Goal: Transaction & Acquisition: Purchase product/service

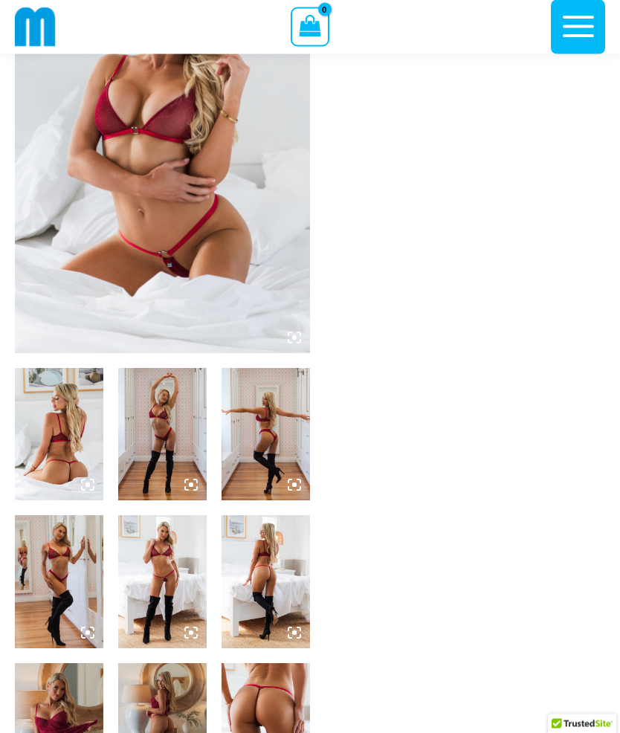
click at [84, 425] on img at bounding box center [59, 435] width 88 height 132
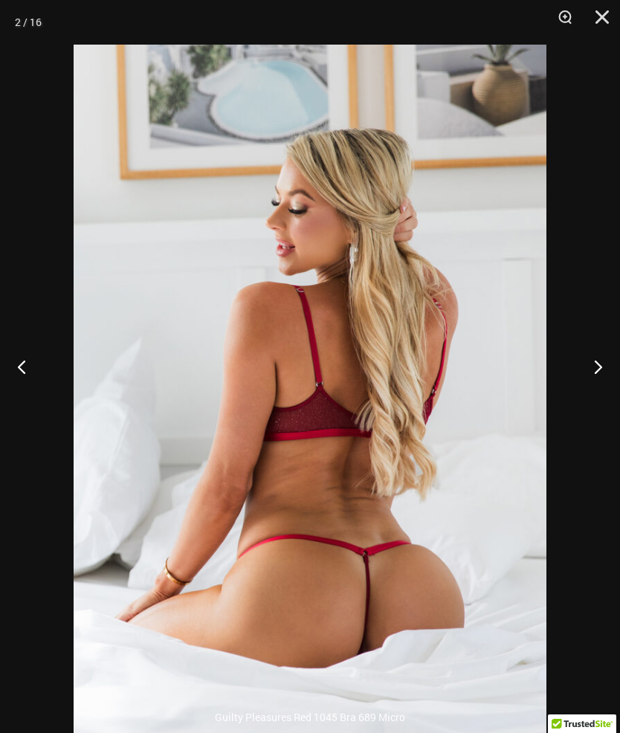
click at [591, 394] on button "Next" at bounding box center [592, 366] width 56 height 74
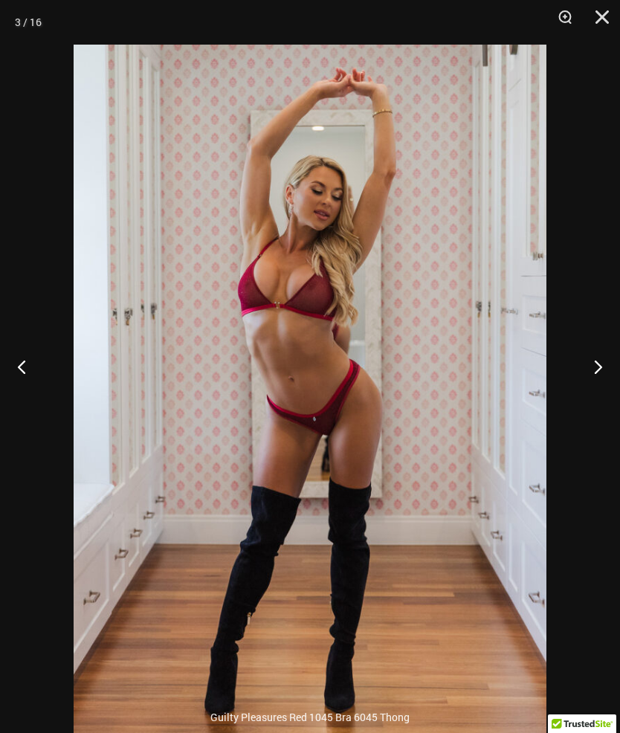
click at [593, 400] on button "Next" at bounding box center [592, 366] width 56 height 74
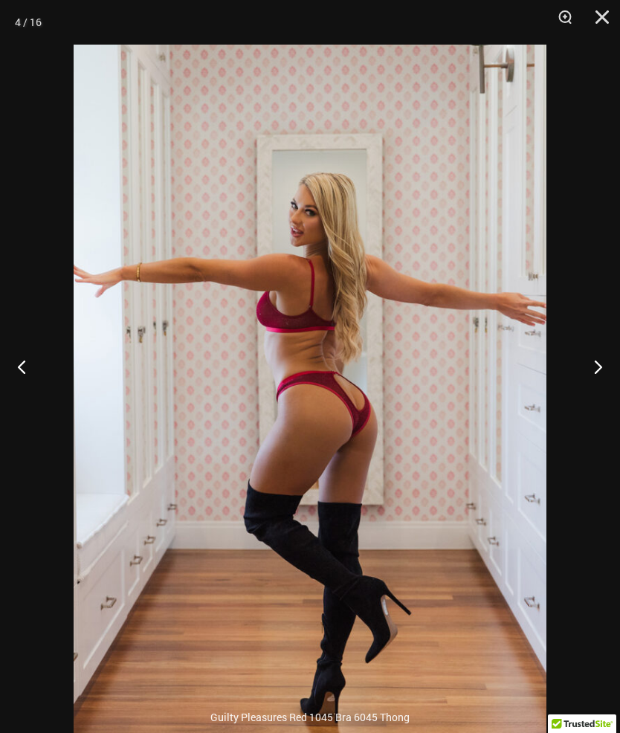
click at [597, 404] on button "Next" at bounding box center [592, 366] width 56 height 74
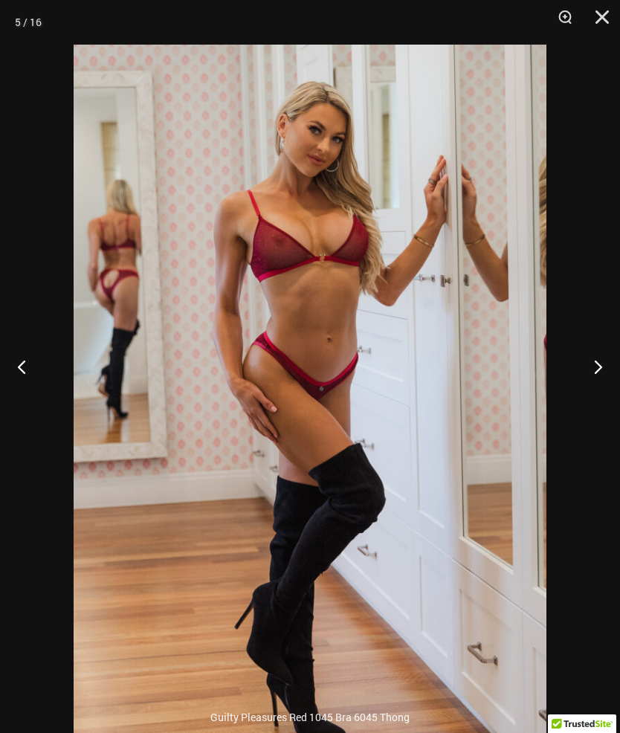
click at [590, 404] on button "Next" at bounding box center [592, 366] width 56 height 74
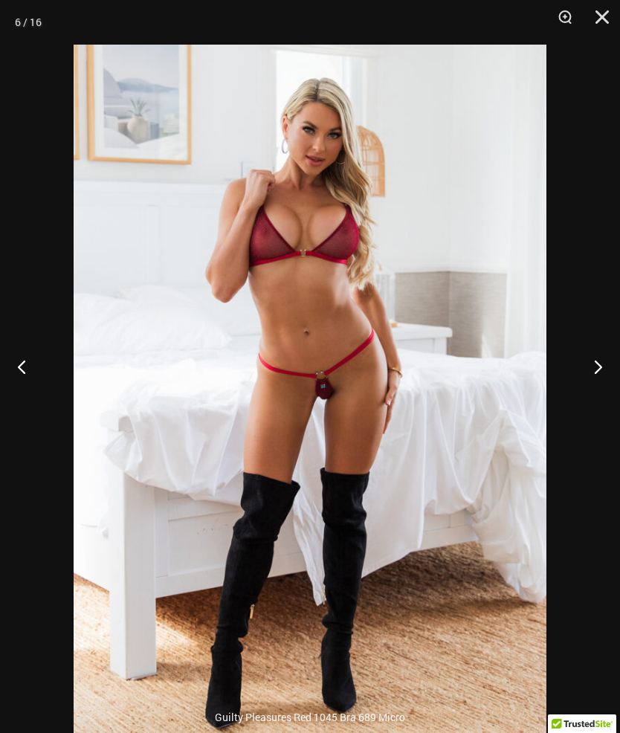
click at [589, 404] on button "Next" at bounding box center [592, 366] width 56 height 74
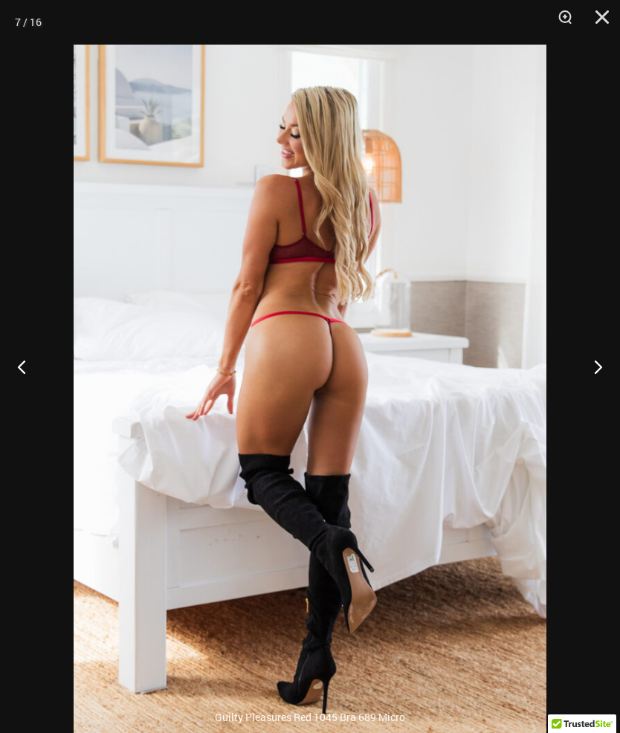
click at [581, 404] on button "Next" at bounding box center [592, 366] width 56 height 74
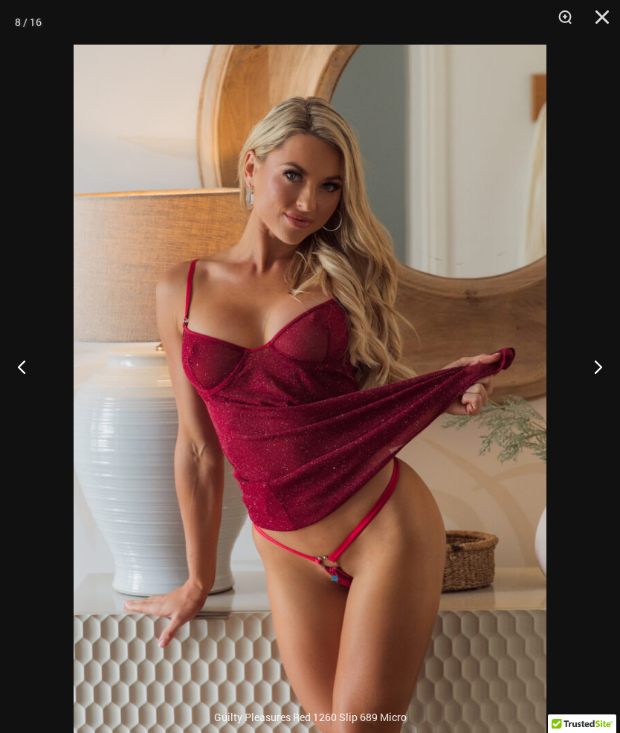
click at [580, 404] on button "Next" at bounding box center [592, 366] width 56 height 74
click at [590, 404] on button "Next" at bounding box center [592, 366] width 56 height 74
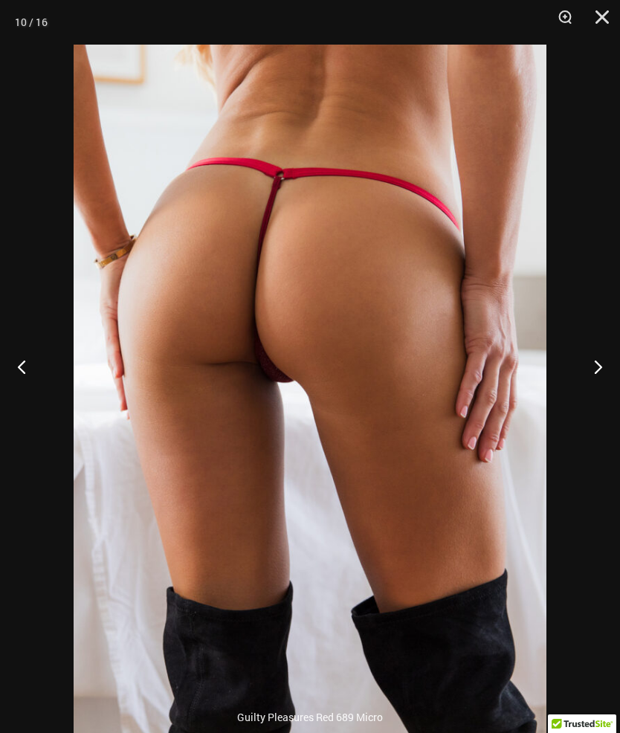
click at [590, 404] on button "Next" at bounding box center [592, 366] width 56 height 74
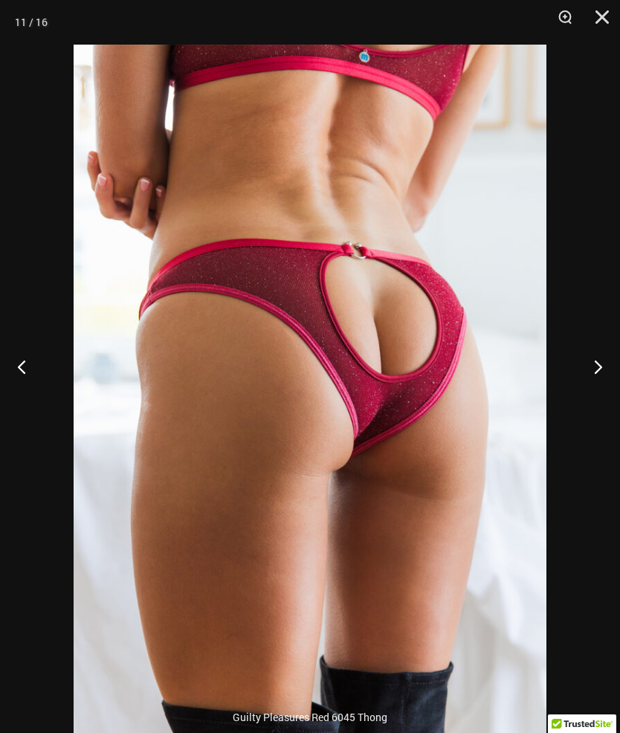
click at [602, 30] on button "Close" at bounding box center [596, 22] width 37 height 45
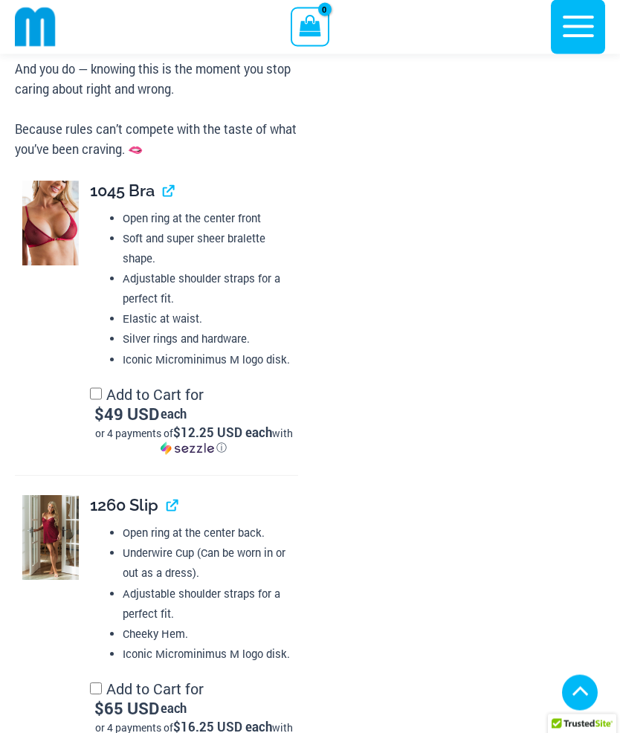
scroll to position [1567, 0]
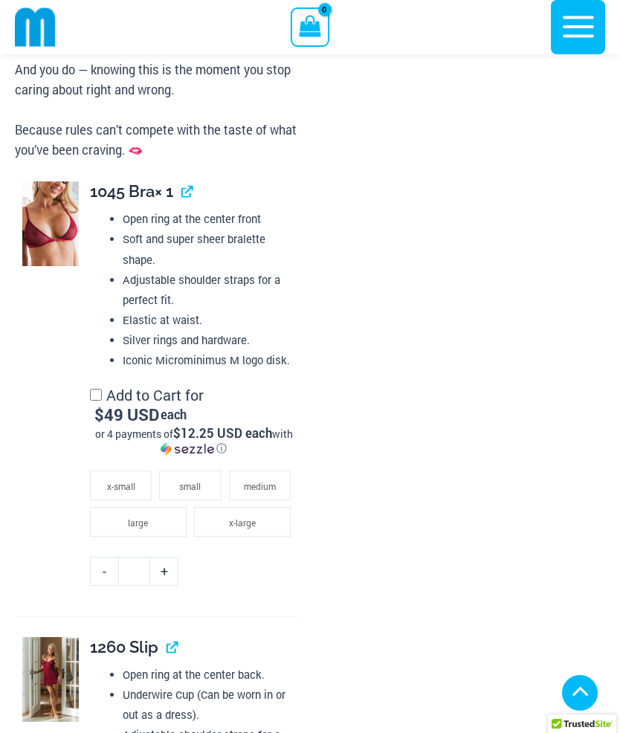
click at [256, 526] on li "x-large" at bounding box center [242, 522] width 97 height 30
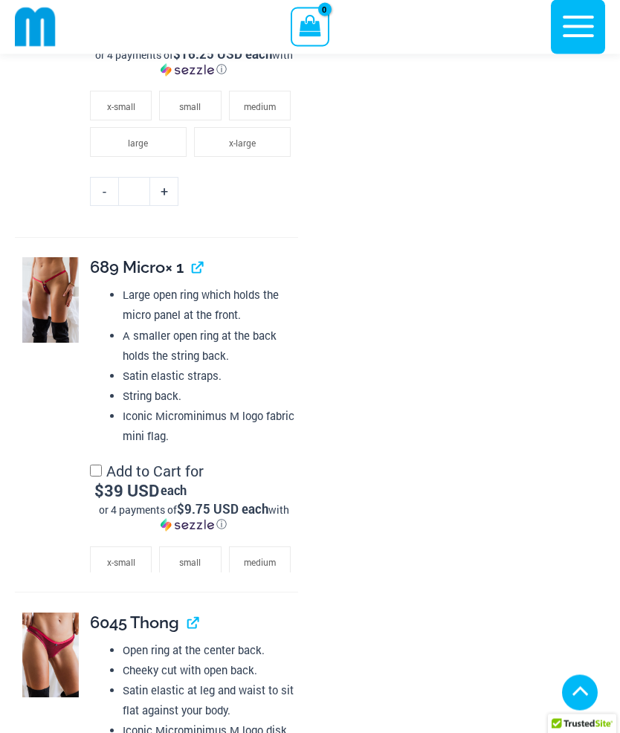
scroll to position [2428, 0]
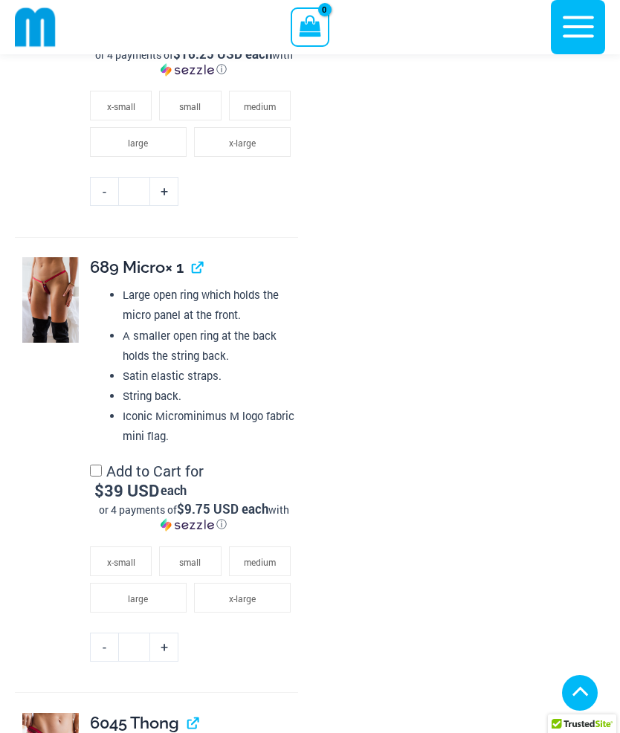
click at [258, 593] on li "x-large" at bounding box center [242, 598] width 97 height 30
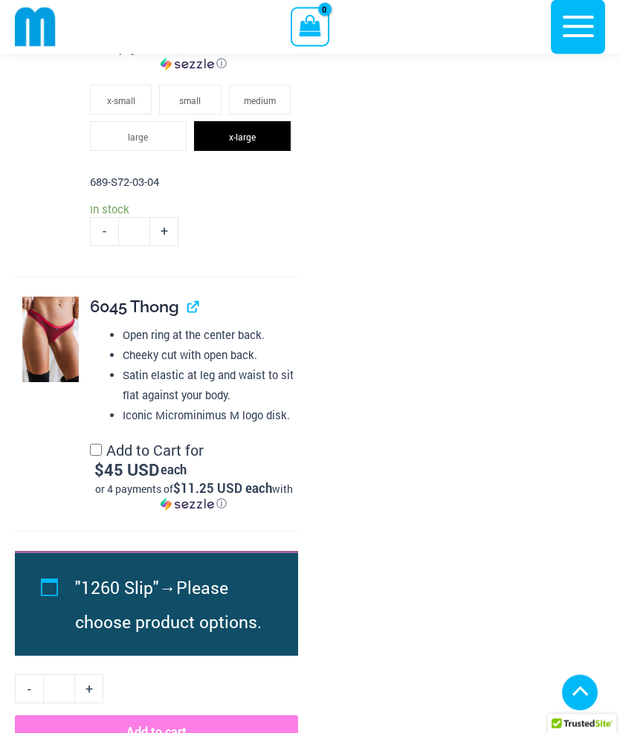
scroll to position [2888, 0]
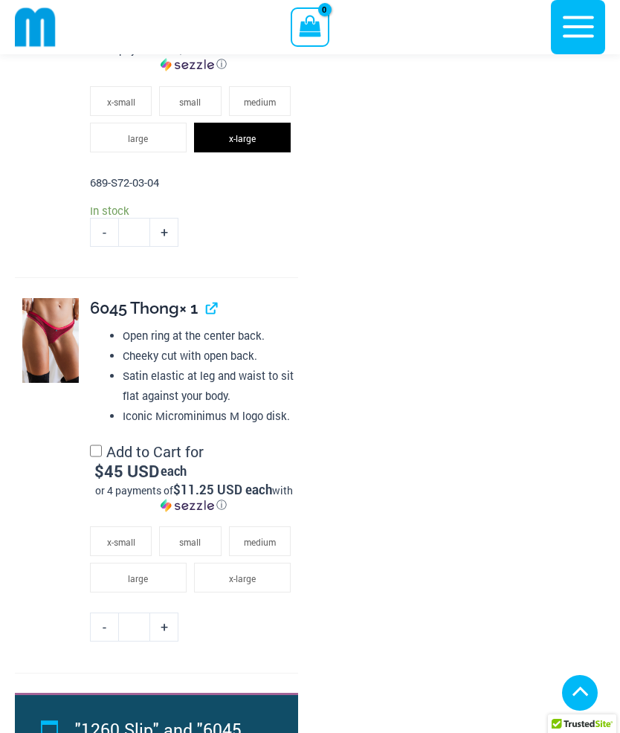
click at [253, 573] on span "x-large" at bounding box center [242, 579] width 27 height 12
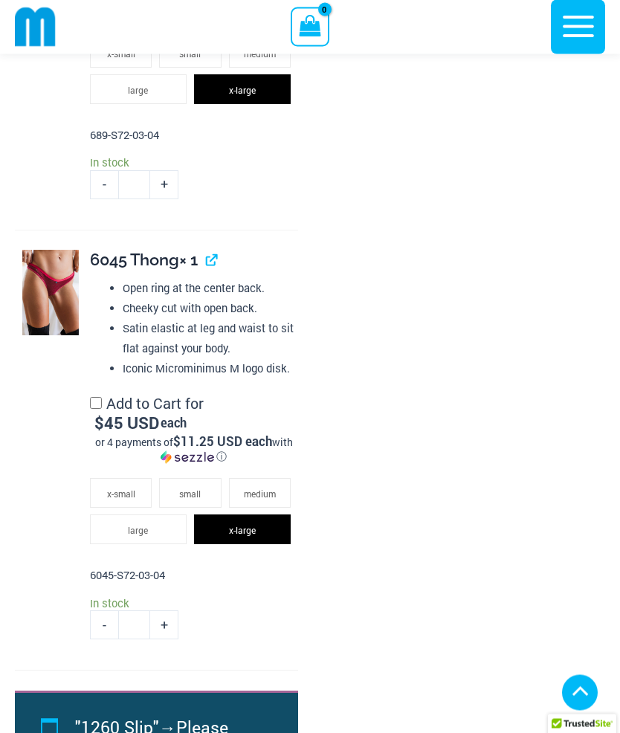
scroll to position [3180, 0]
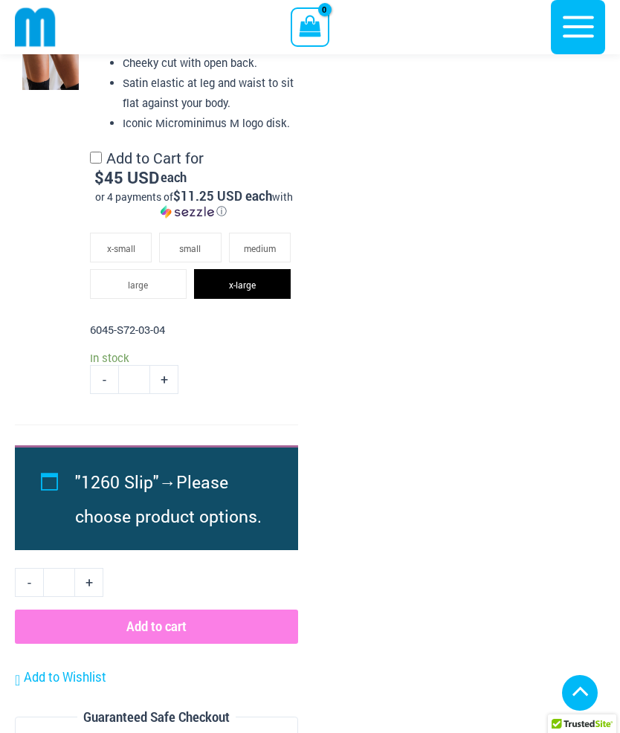
click at [194, 619] on button "Add to cart" at bounding box center [156, 627] width 283 height 34
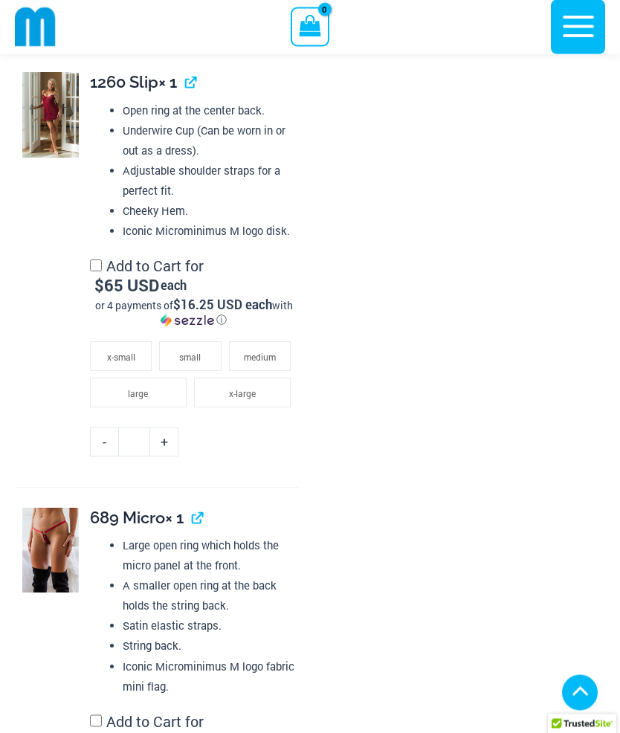
scroll to position [2100, 0]
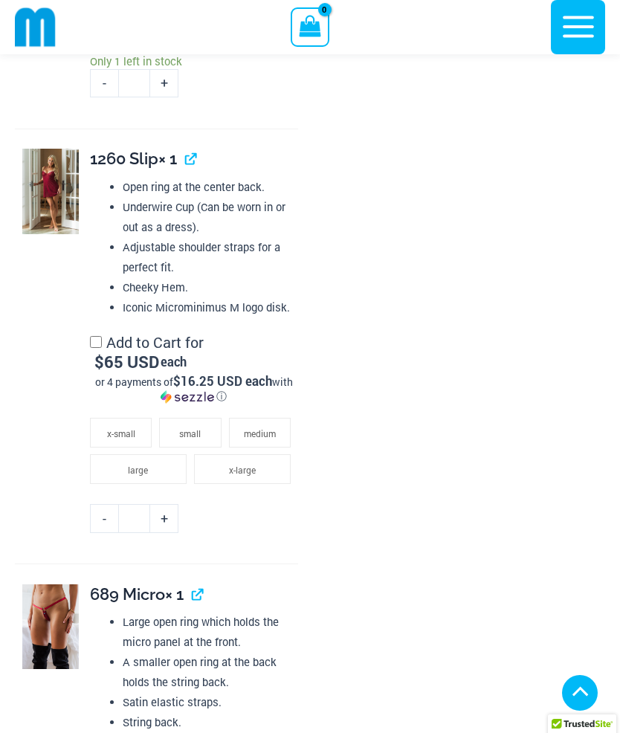
click at [265, 465] on li "x-large" at bounding box center [242, 469] width 97 height 30
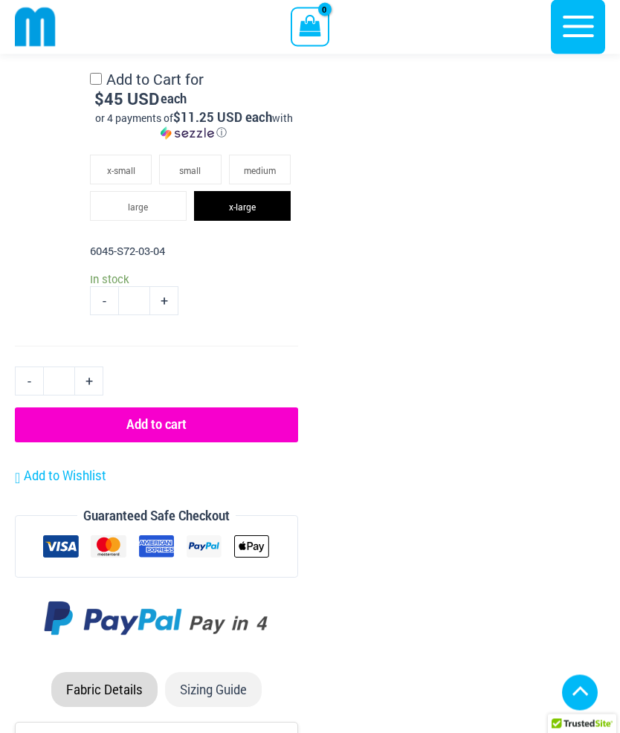
click at [181, 423] on button "Add to cart" at bounding box center [156, 425] width 283 height 34
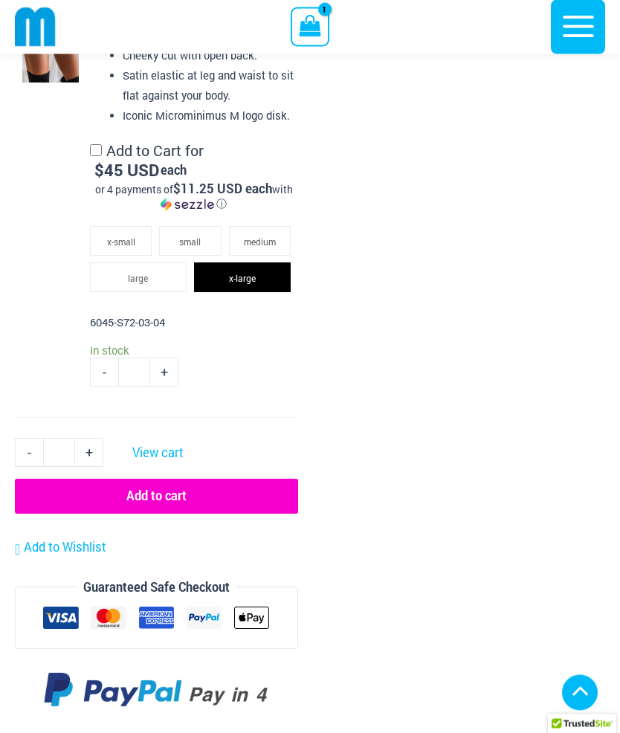
scroll to position [3233, 0]
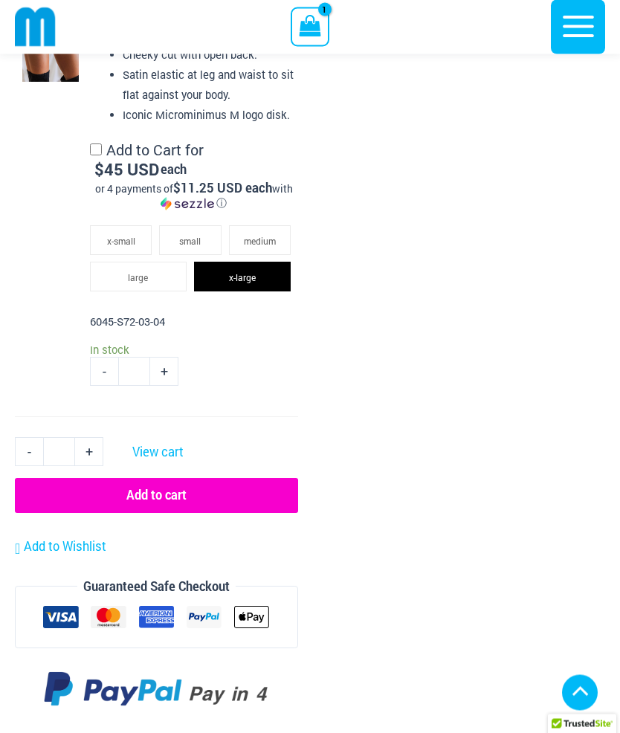
click at [201, 485] on button "Add to cart" at bounding box center [156, 496] width 283 height 34
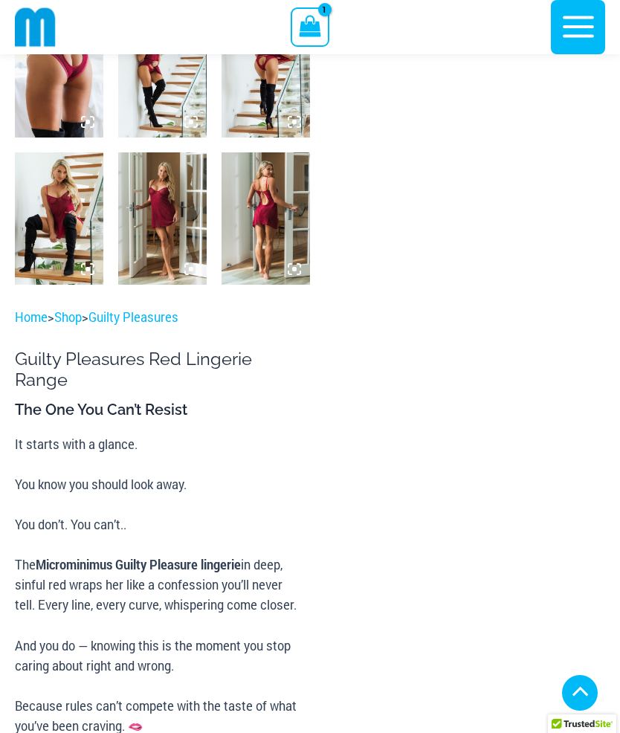
scroll to position [19, 0]
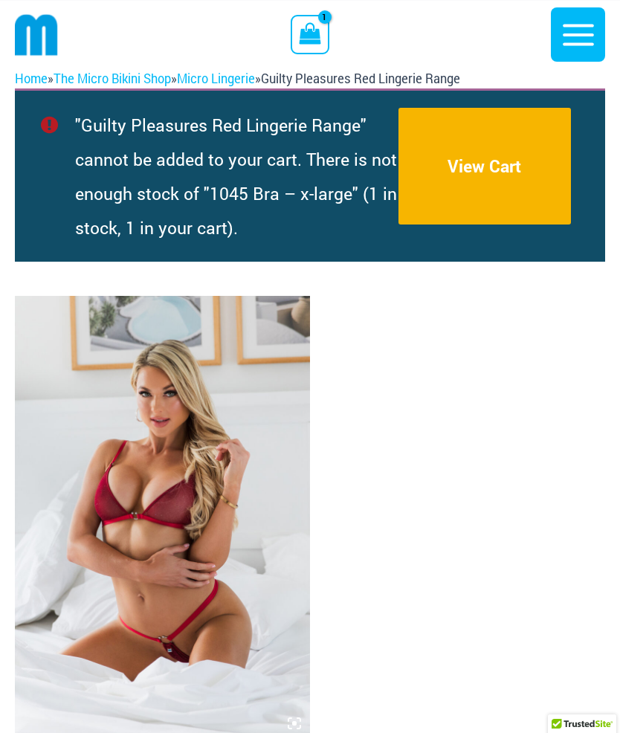
click at [519, 165] on link "View Cart" at bounding box center [485, 166] width 173 height 117
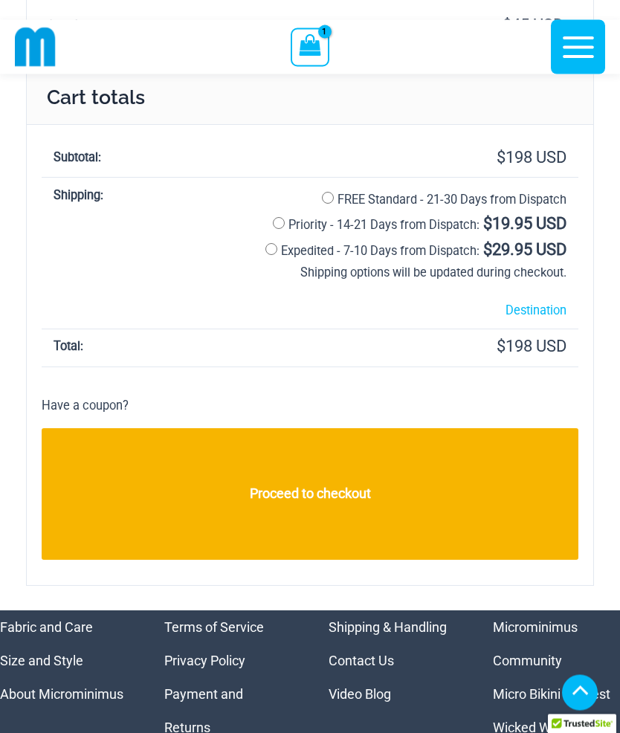
scroll to position [1758, 0]
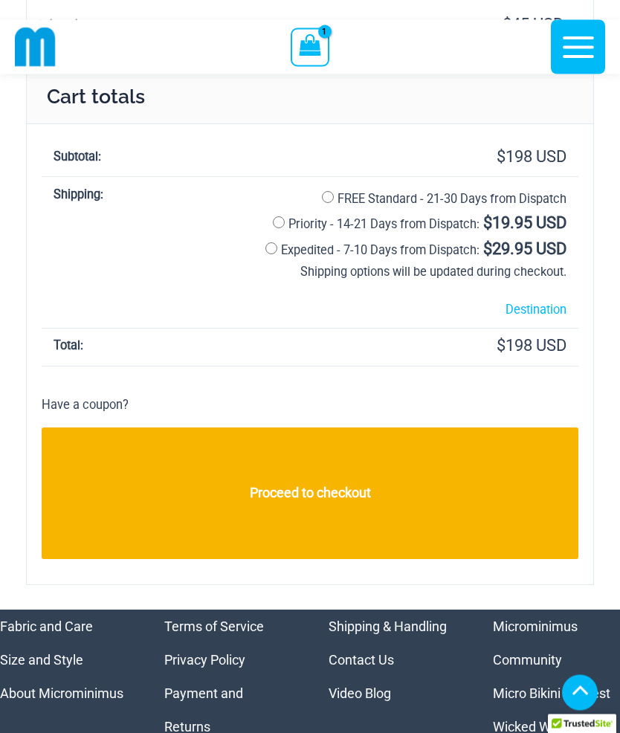
click at [332, 476] on link "Proceed to checkout" at bounding box center [310, 494] width 537 height 132
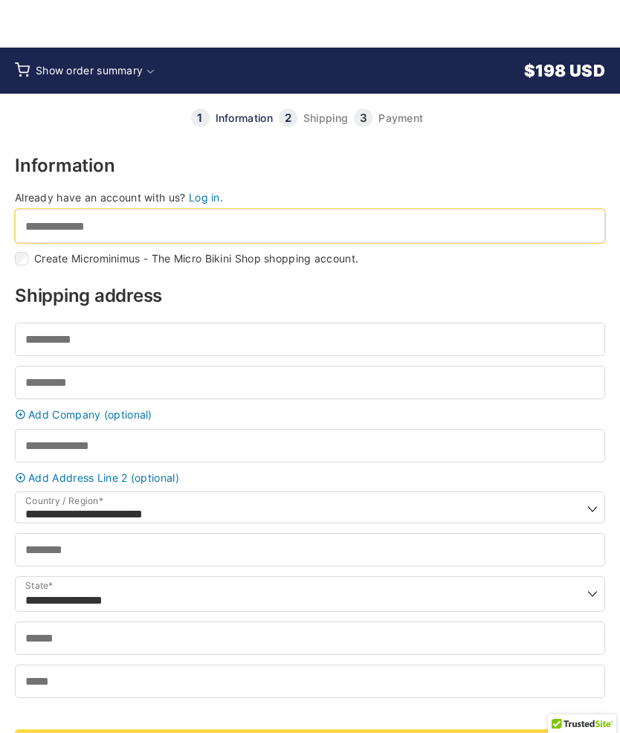
click at [247, 242] on input "Email address *" at bounding box center [310, 225] width 590 height 33
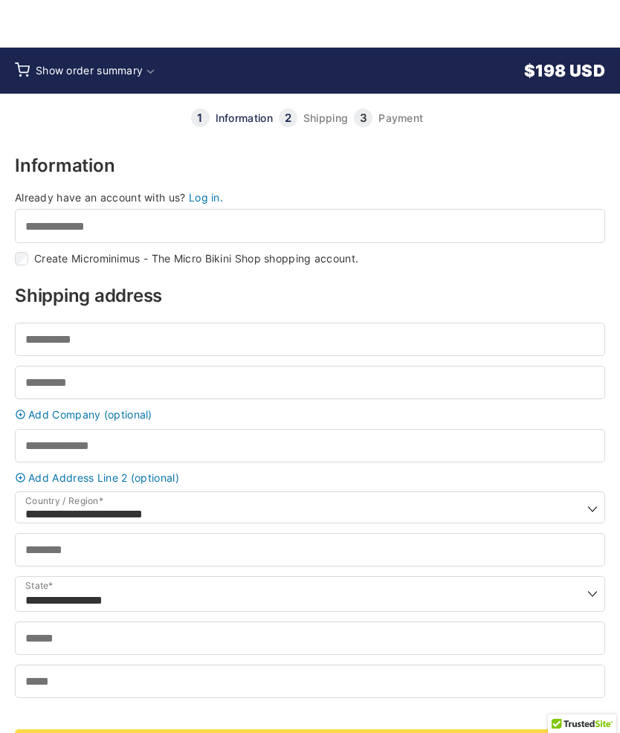
click at [219, 192] on link "Log in." at bounding box center [206, 197] width 34 height 13
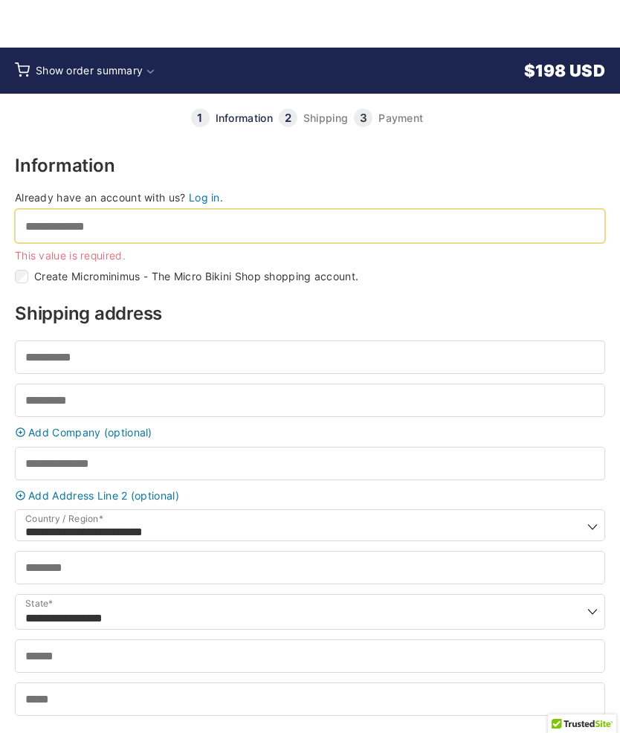
click at [236, 230] on input "Email address *" at bounding box center [310, 225] width 590 height 33
type input "**********"
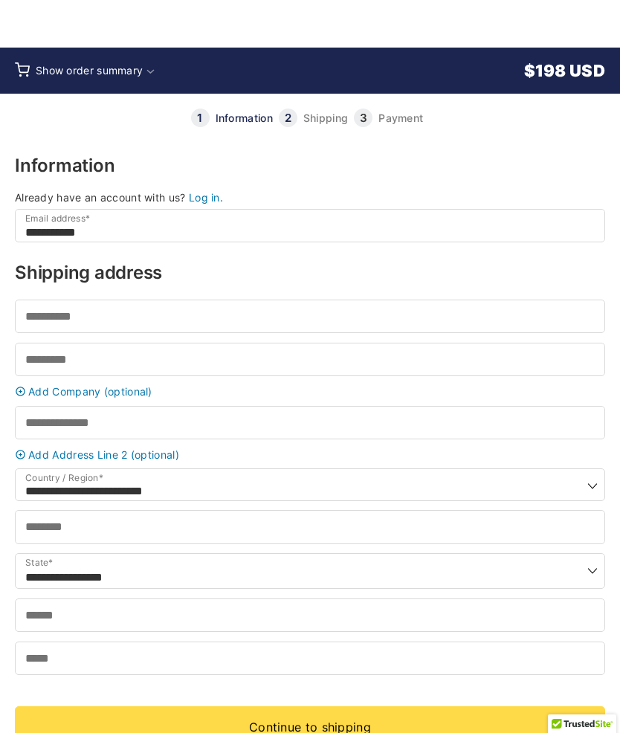
click at [216, 201] on link "Log in." at bounding box center [206, 197] width 34 height 13
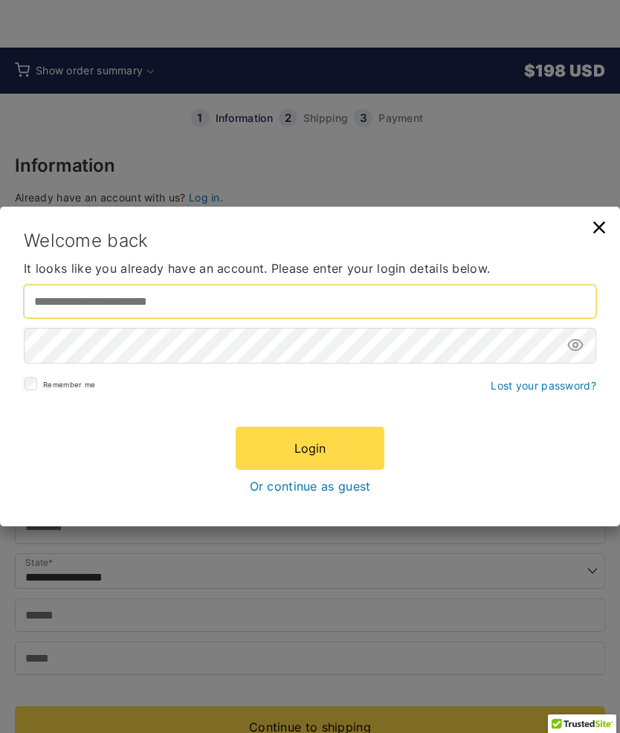
click at [195, 303] on input "Username or email address *" at bounding box center [310, 301] width 573 height 33
click at [258, 301] on input "Username or email address *" at bounding box center [310, 301] width 573 height 33
type input "**********"
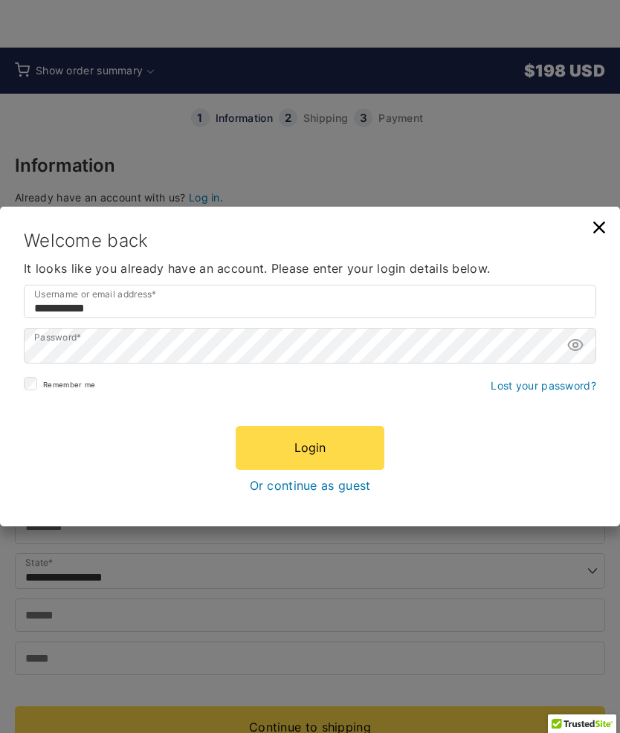
click at [334, 446] on button "Login" at bounding box center [310, 447] width 149 height 43
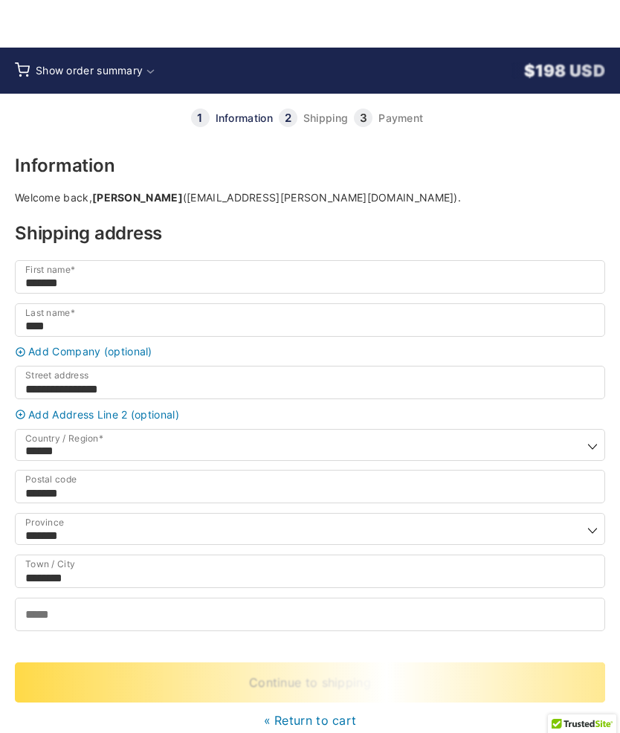
select select "**"
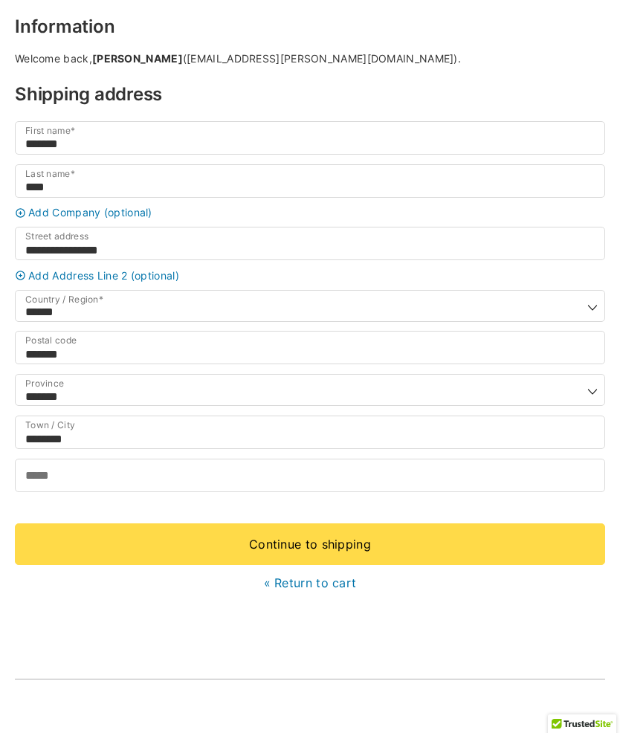
scroll to position [266, 0]
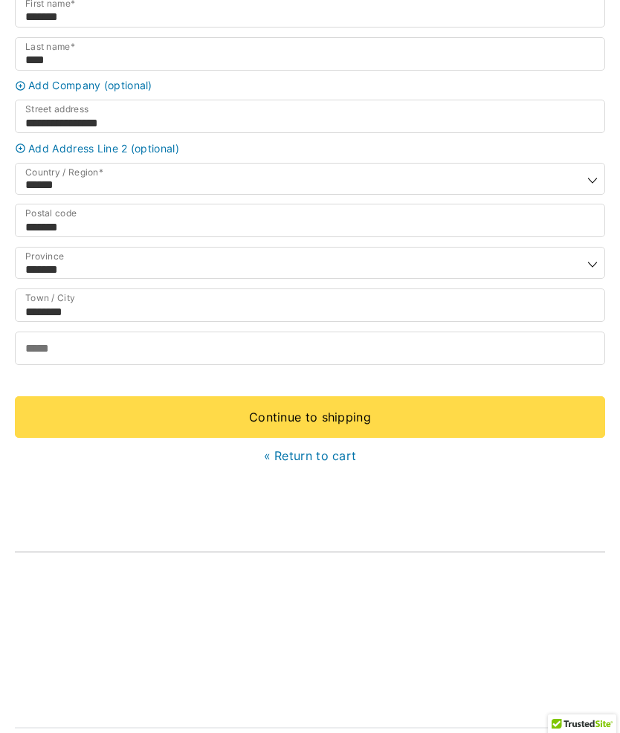
click at [339, 438] on link "Continue to shipping" at bounding box center [310, 417] width 590 height 42
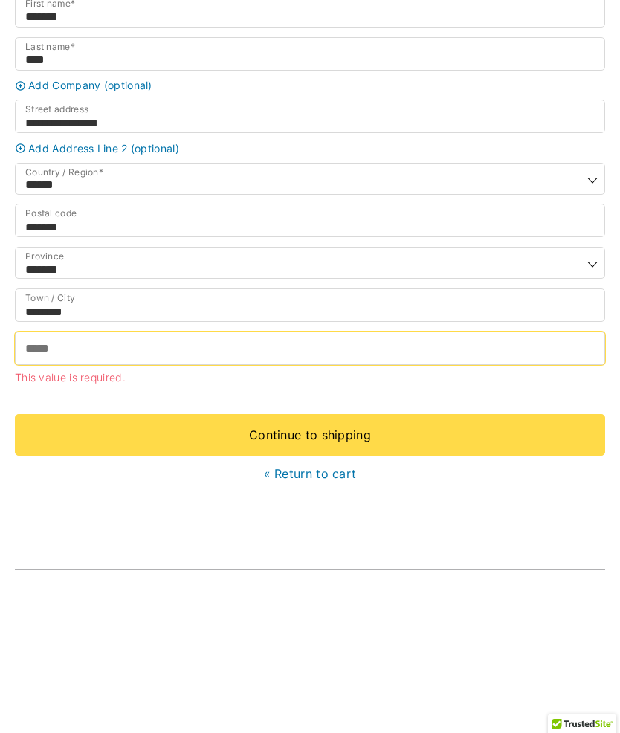
click at [271, 365] on input "Phone *" at bounding box center [310, 348] width 590 height 33
type input "**********"
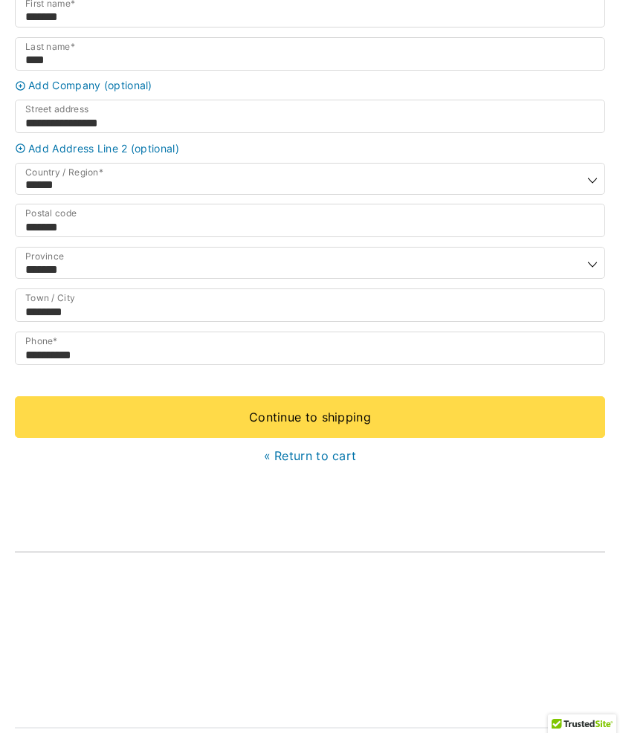
click at [327, 438] on link "Continue to shipping" at bounding box center [310, 417] width 590 height 42
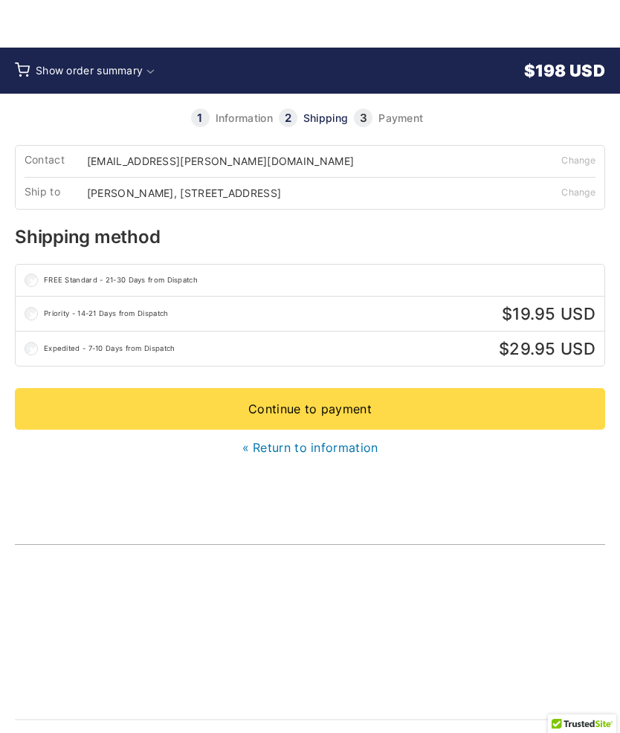
click at [341, 401] on link "Continue to payment" at bounding box center [310, 409] width 590 height 42
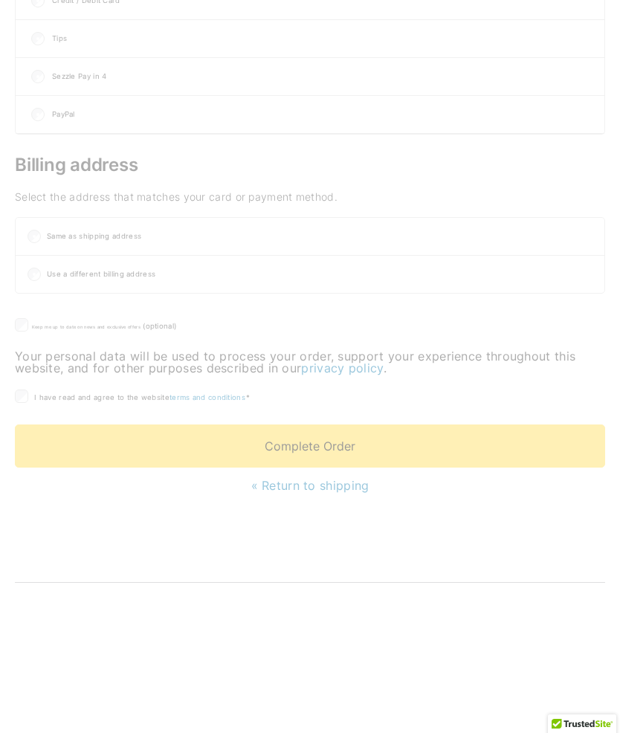
scroll to position [441, 0]
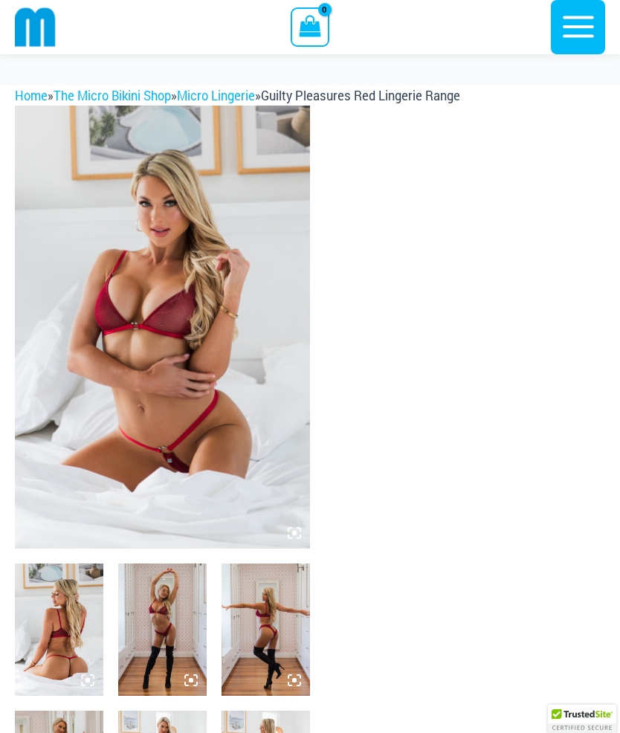
scroll to position [56, 0]
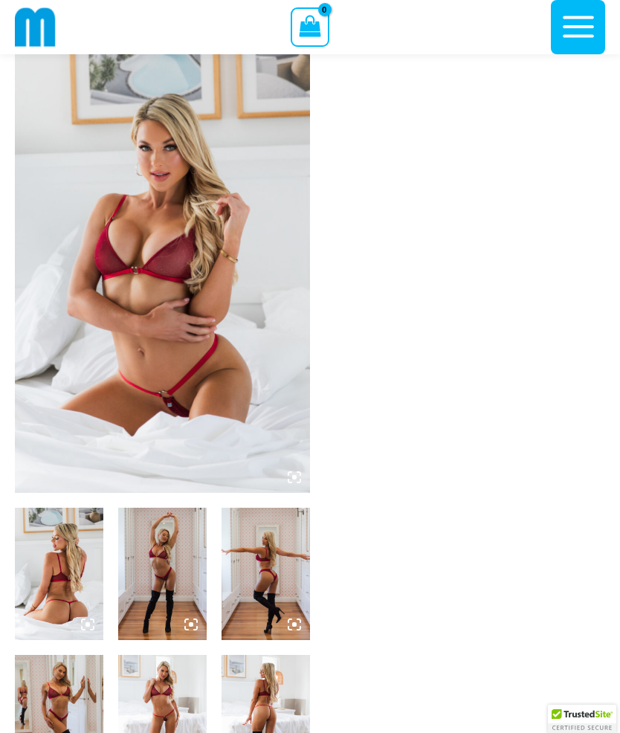
click at [56, 563] on img at bounding box center [59, 574] width 88 height 132
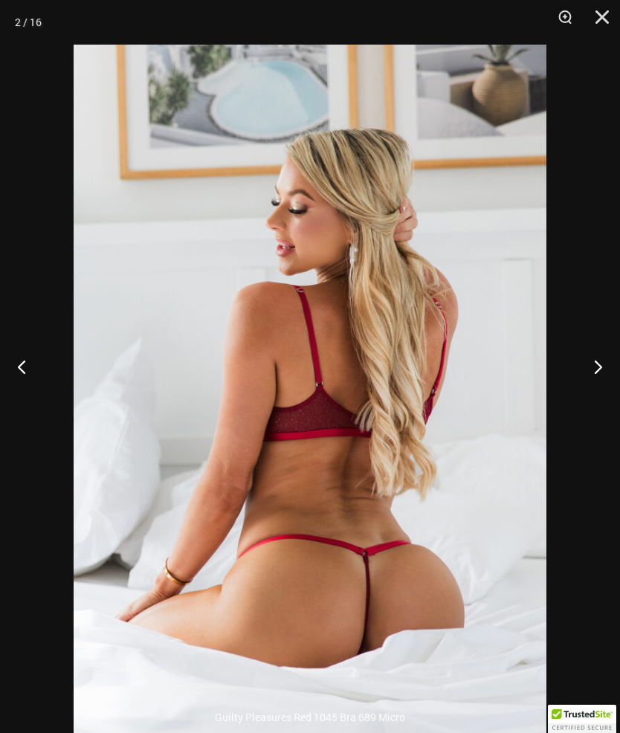
click at [600, 401] on button "Next" at bounding box center [592, 366] width 56 height 74
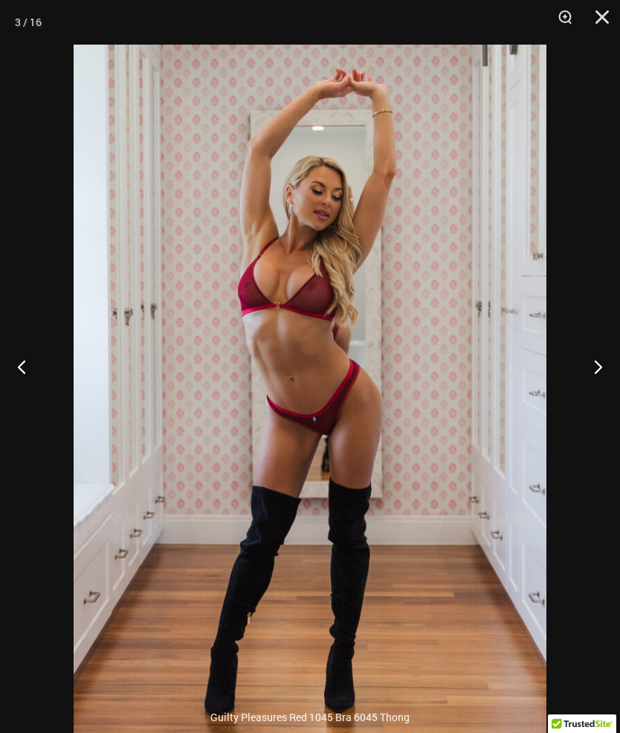
click at [599, 399] on button "Next" at bounding box center [592, 366] width 56 height 74
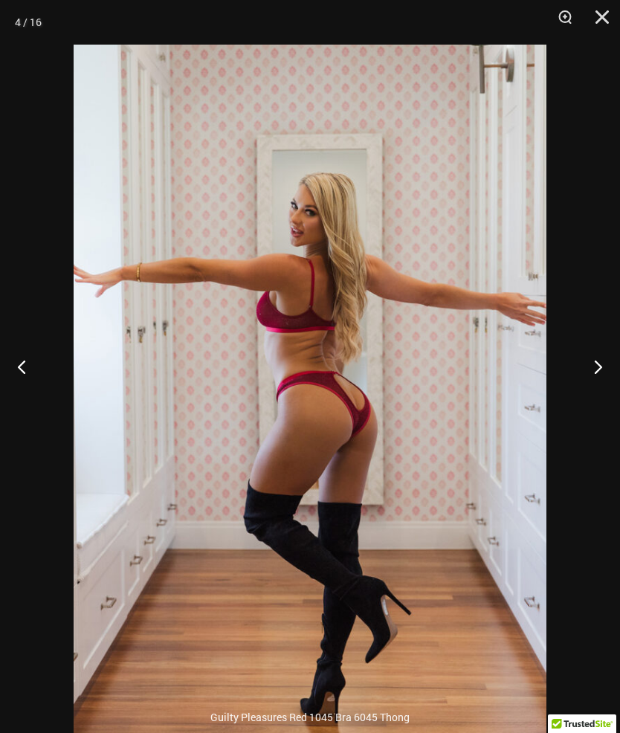
click at [598, 389] on button "Next" at bounding box center [592, 366] width 56 height 74
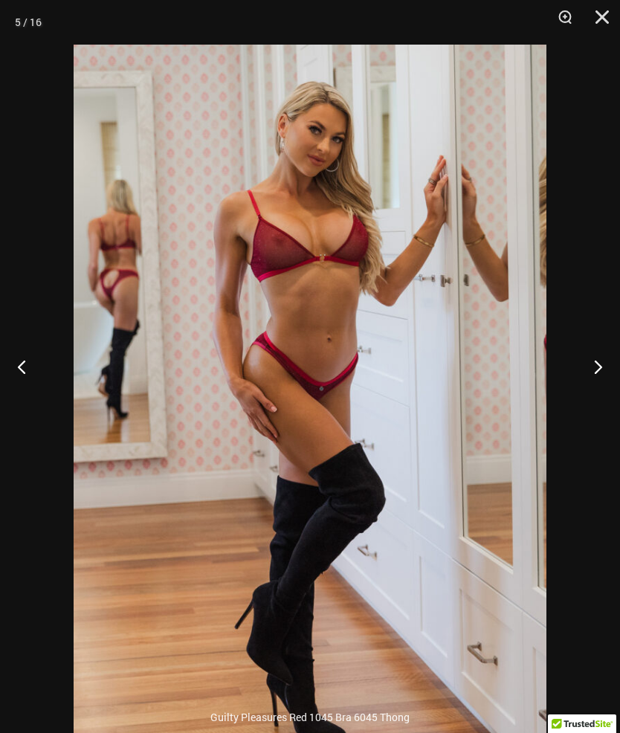
click at [600, 391] on button "Next" at bounding box center [592, 366] width 56 height 74
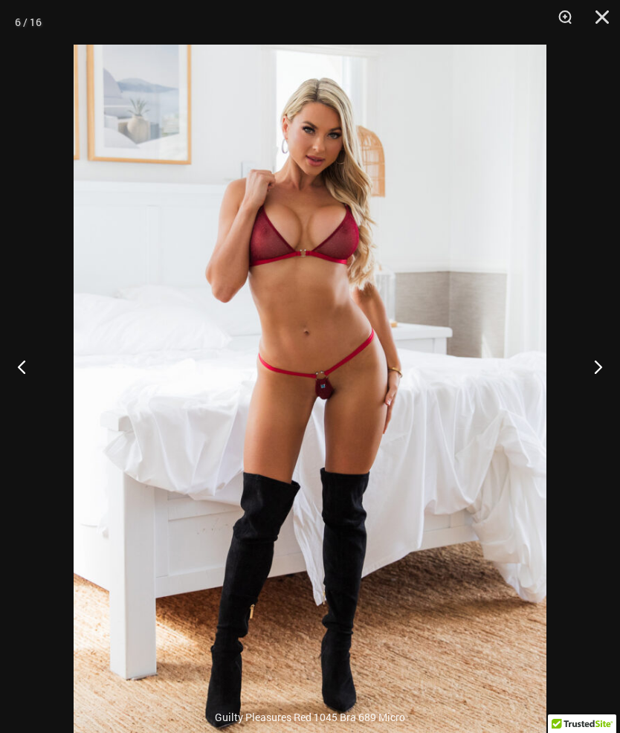
click at [591, 387] on button "Next" at bounding box center [592, 366] width 56 height 74
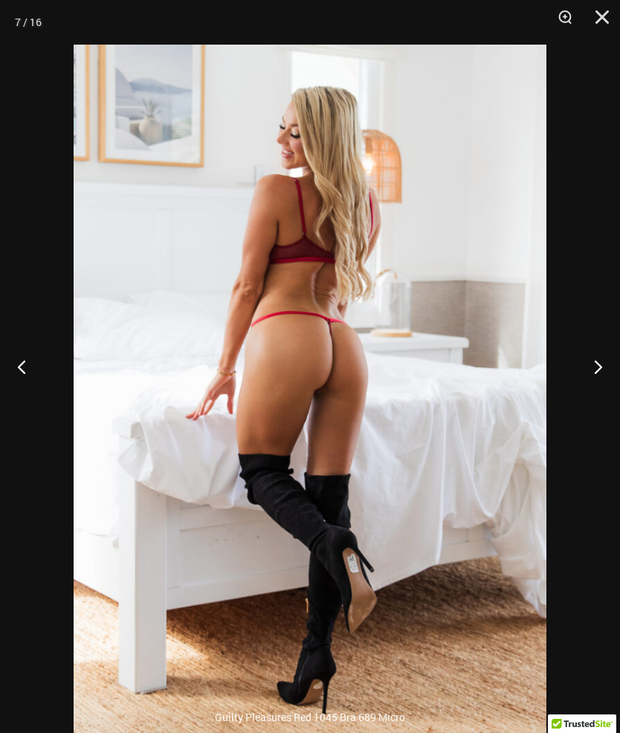
click at [583, 392] on button "Next" at bounding box center [592, 366] width 56 height 74
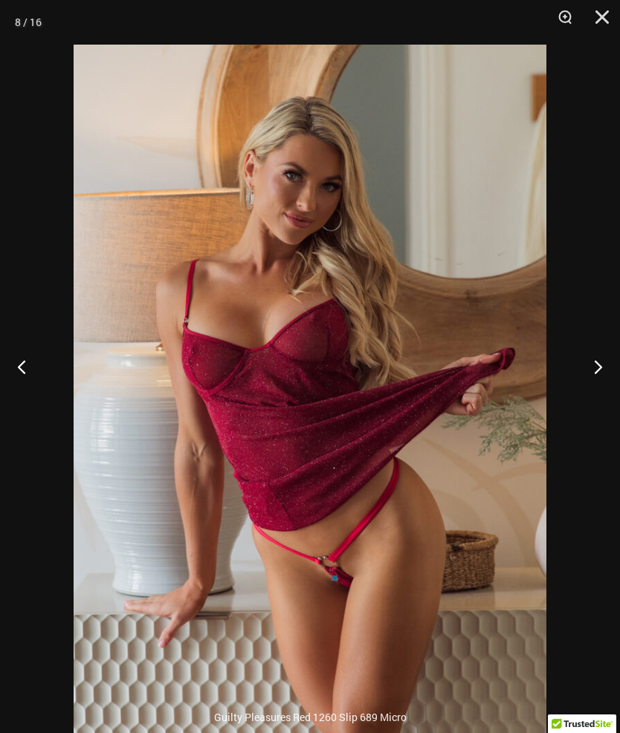
click at [592, 396] on button "Next" at bounding box center [592, 366] width 56 height 74
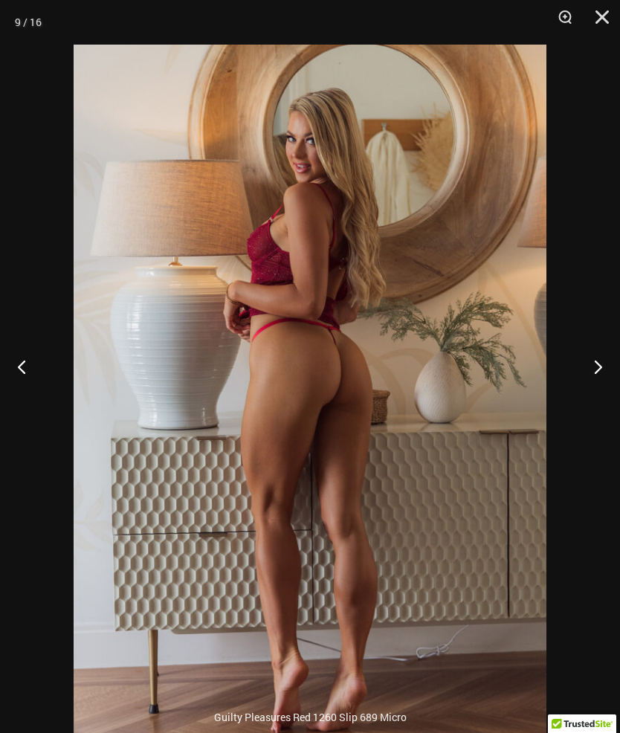
click at [590, 404] on button "Next" at bounding box center [592, 366] width 56 height 74
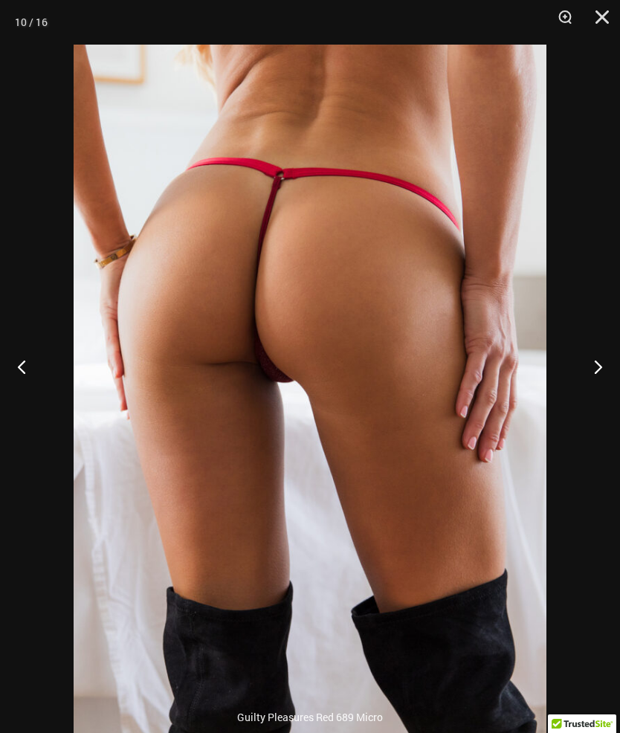
click at [596, 395] on button "Next" at bounding box center [592, 366] width 56 height 74
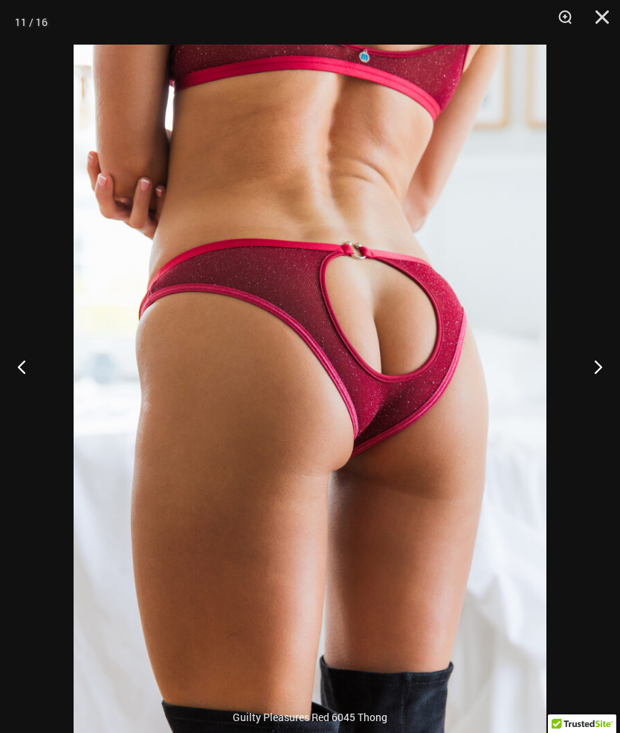
click at [592, 396] on button "Next" at bounding box center [592, 366] width 56 height 74
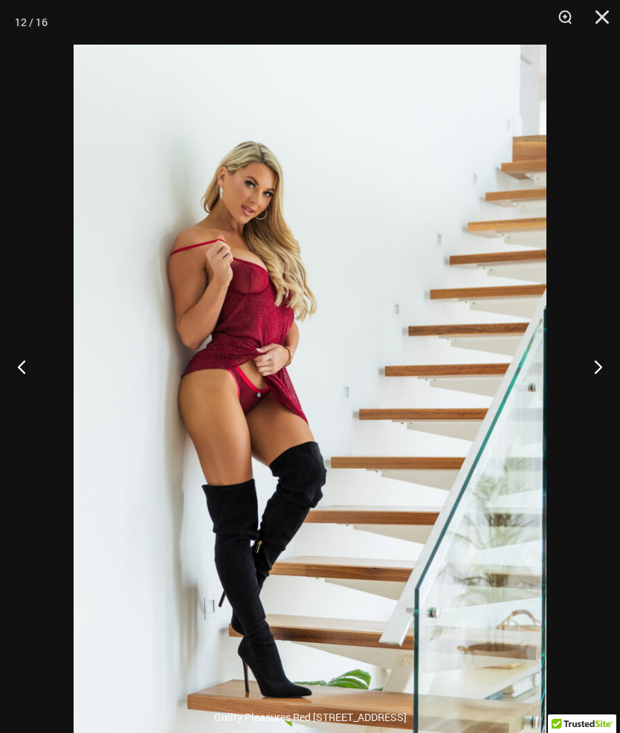
click at [600, 400] on button "Next" at bounding box center [592, 366] width 56 height 74
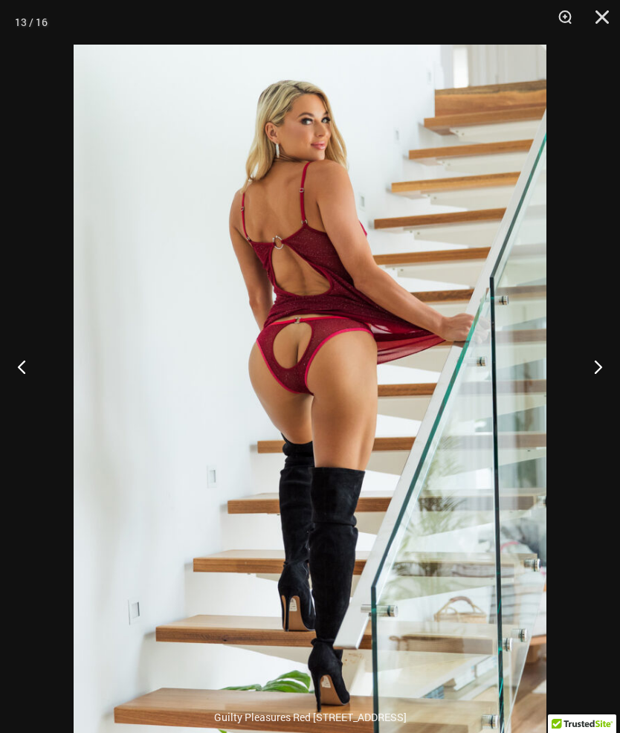
click at [596, 402] on button "Next" at bounding box center [592, 366] width 56 height 74
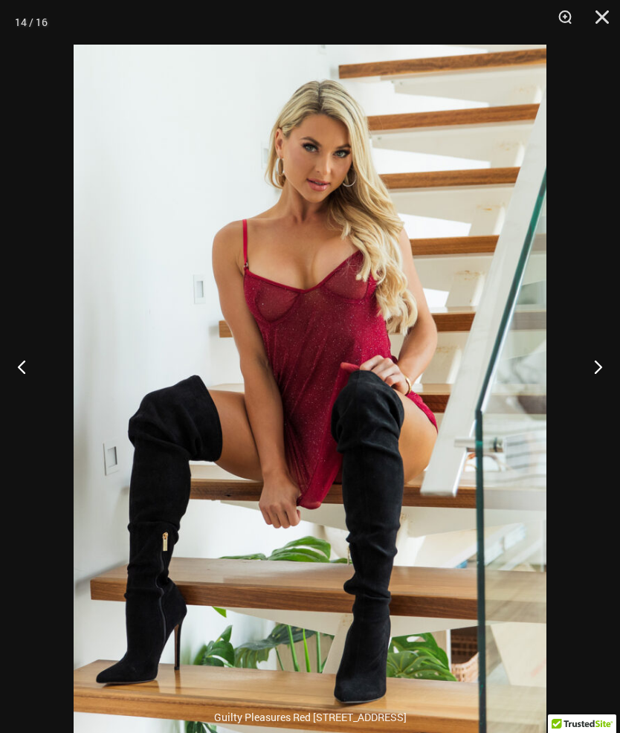
click at [586, 396] on button "Next" at bounding box center [592, 366] width 56 height 74
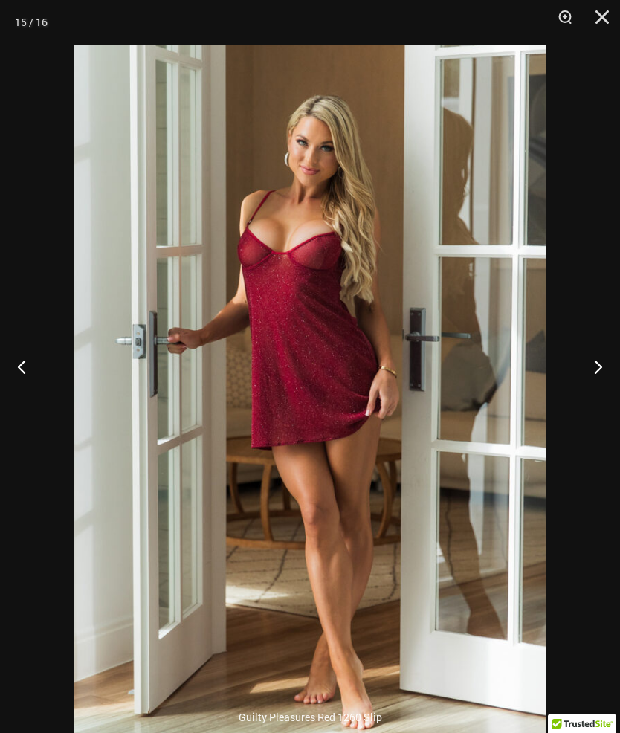
click at [597, 404] on button "Next" at bounding box center [592, 366] width 56 height 74
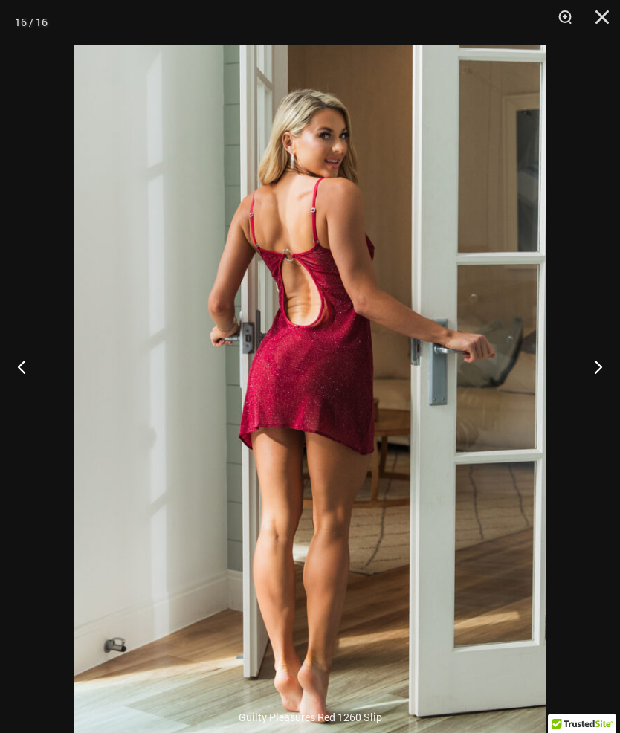
click at [597, 399] on button "Next" at bounding box center [592, 366] width 56 height 74
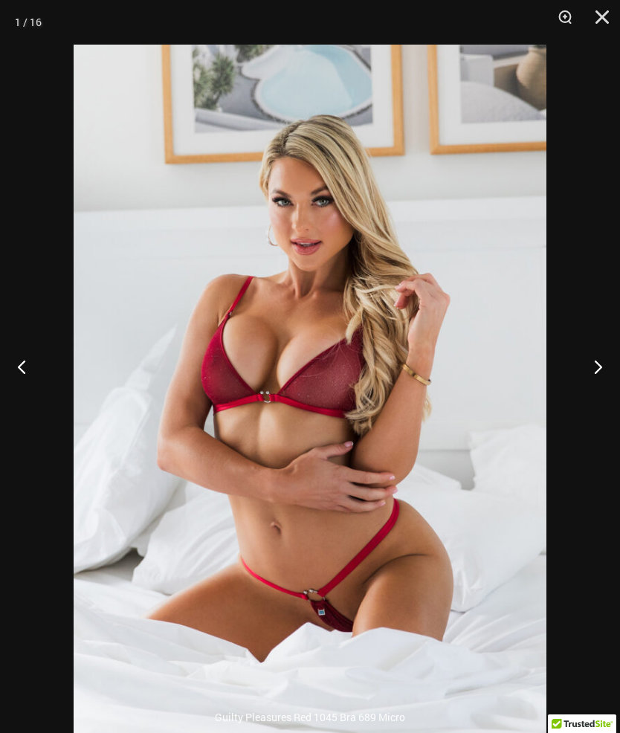
click at [590, 404] on button "Next" at bounding box center [592, 366] width 56 height 74
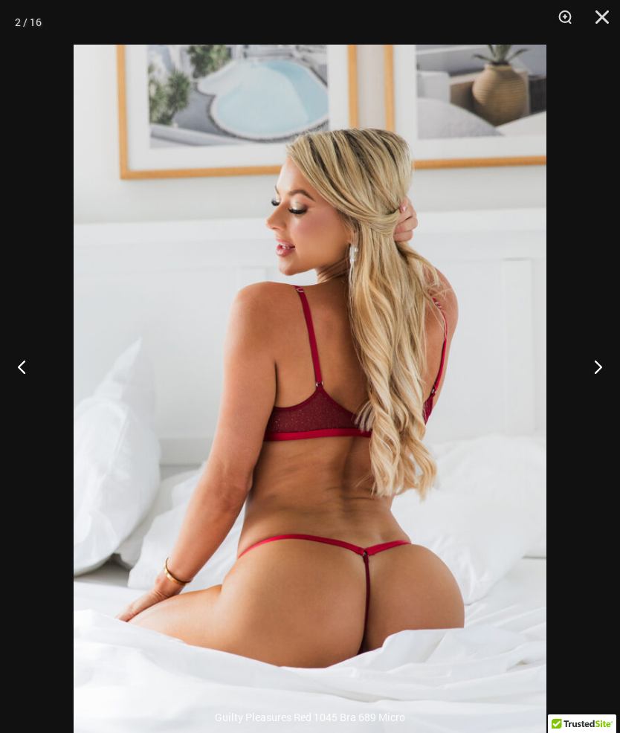
click at [588, 404] on button "Next" at bounding box center [592, 366] width 56 height 74
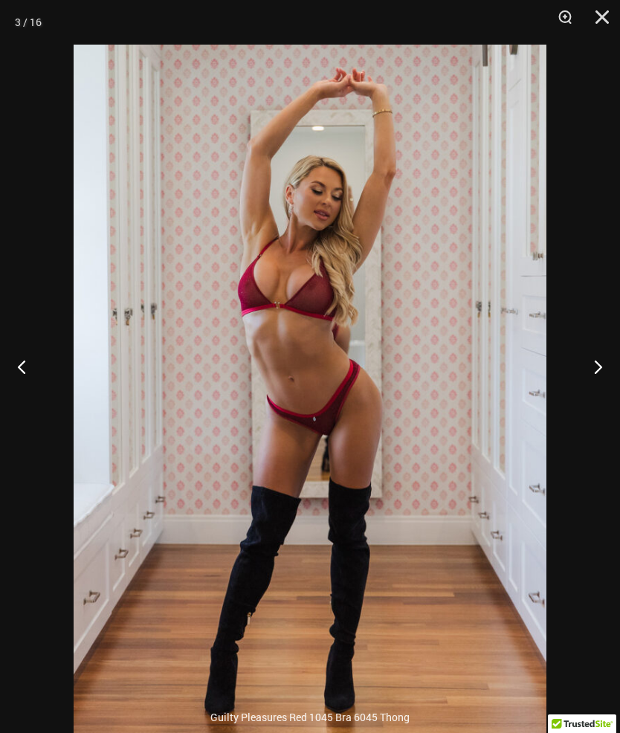
click at [592, 404] on button "Next" at bounding box center [592, 366] width 56 height 74
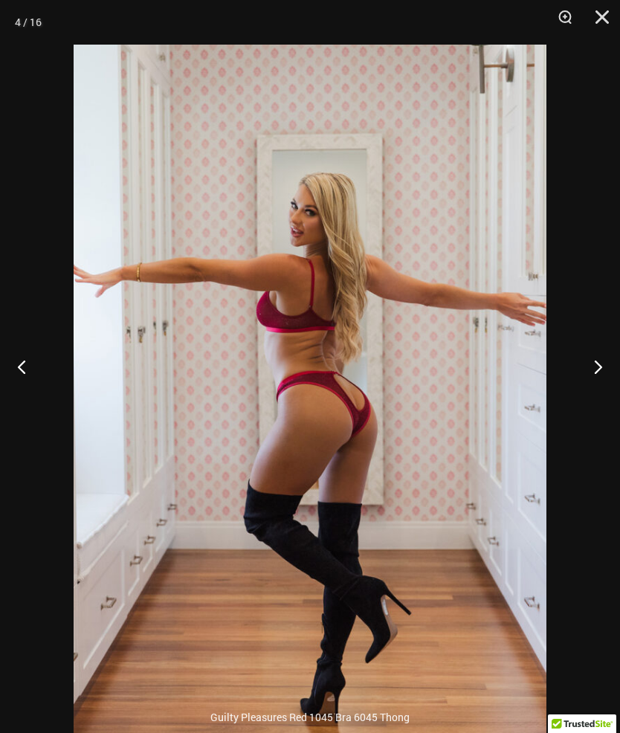
click at [596, 402] on button "Next" at bounding box center [592, 366] width 56 height 74
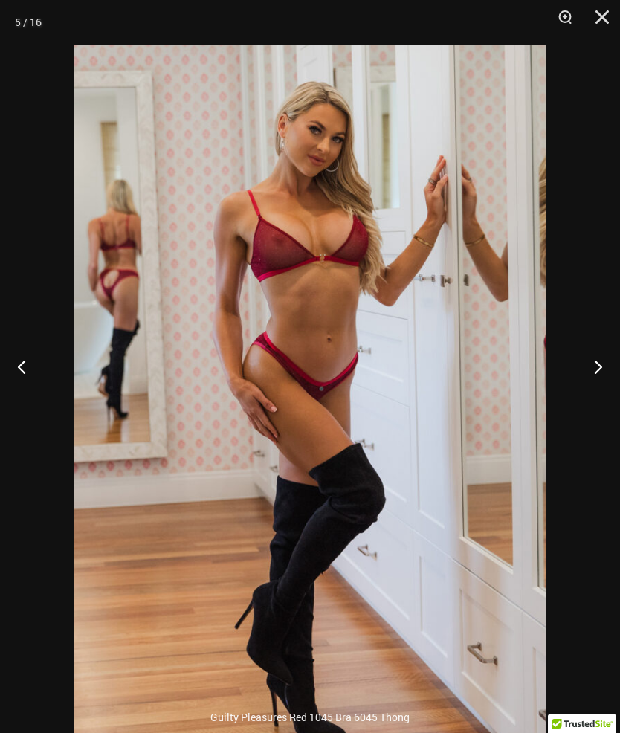
click at [596, 403] on button "Next" at bounding box center [592, 366] width 56 height 74
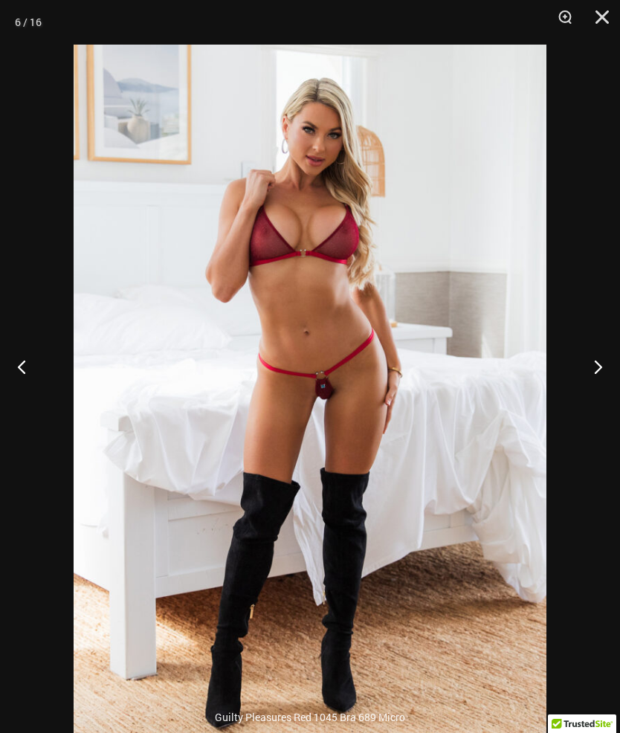
click at [590, 393] on button "Next" at bounding box center [592, 366] width 56 height 74
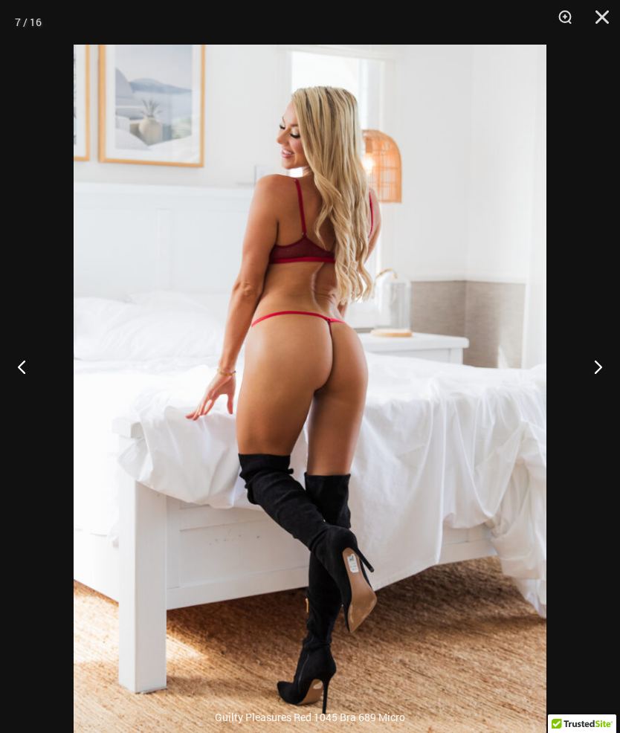
click at [592, 399] on button "Next" at bounding box center [592, 366] width 56 height 74
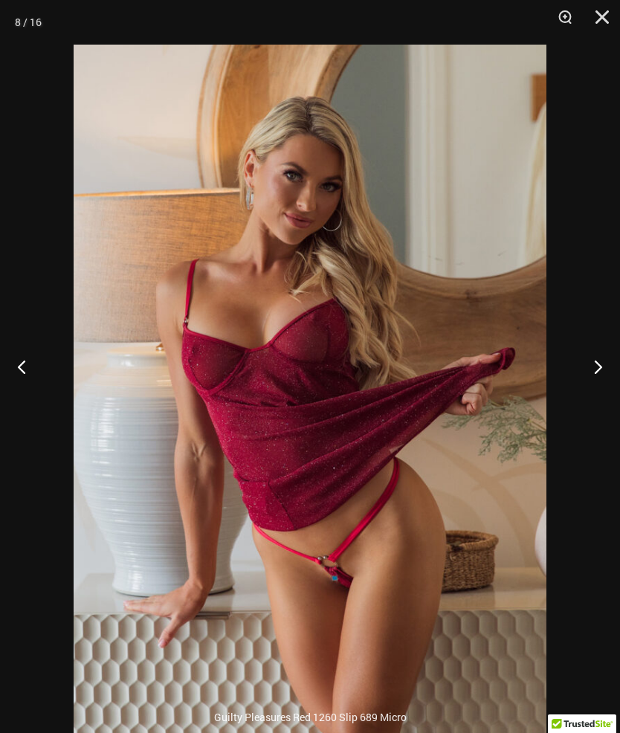
click at [591, 398] on button "Next" at bounding box center [592, 366] width 56 height 74
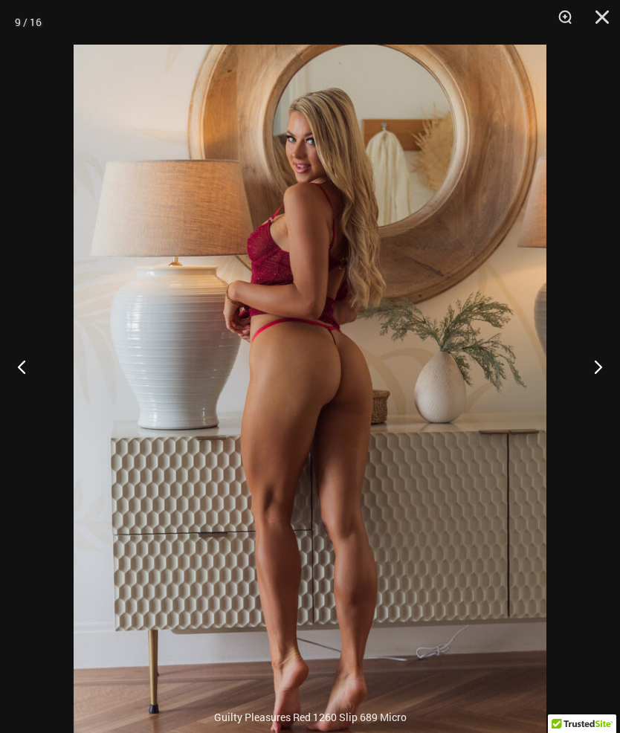
click at [591, 404] on button "Next" at bounding box center [592, 366] width 56 height 74
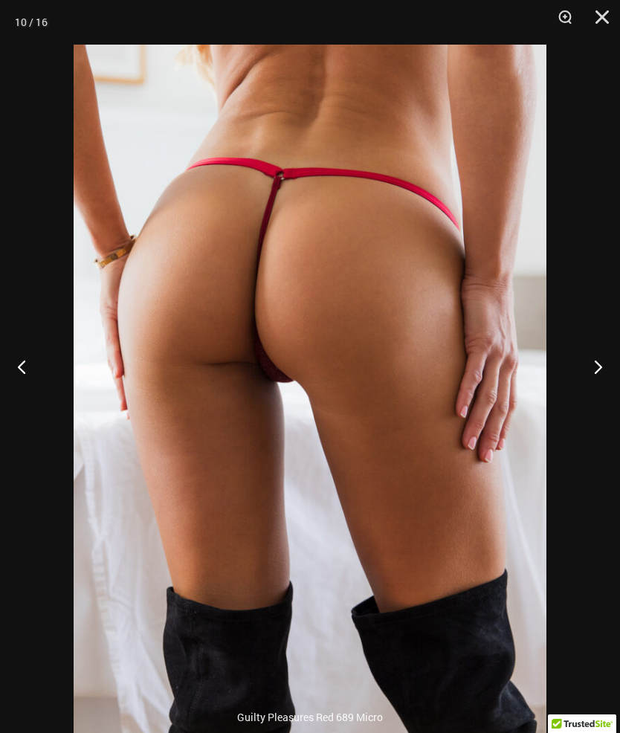
click at [593, 403] on button "Next" at bounding box center [592, 366] width 56 height 74
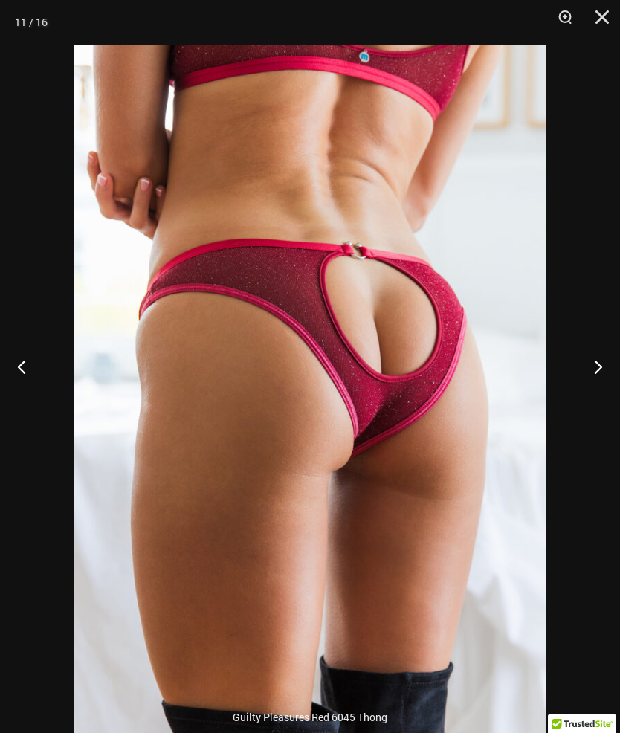
click at [590, 403] on button "Next" at bounding box center [592, 366] width 56 height 74
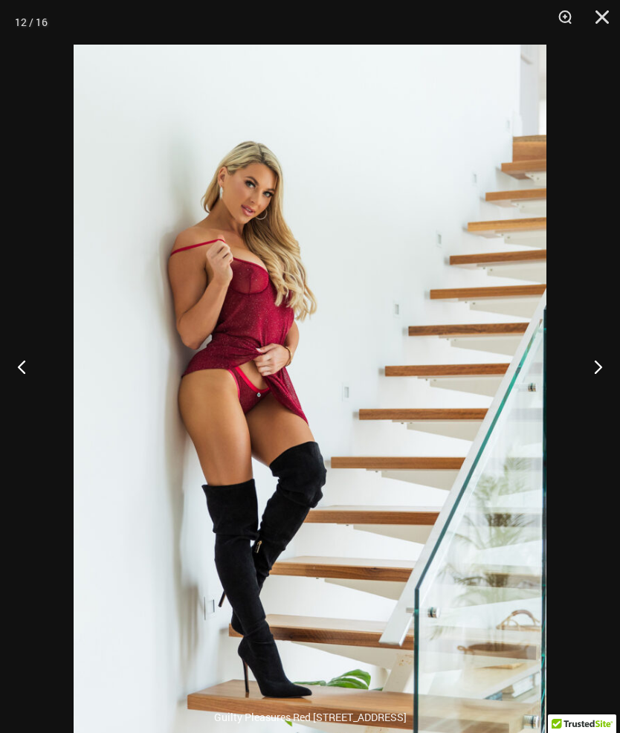
click at [590, 399] on button "Next" at bounding box center [592, 366] width 56 height 74
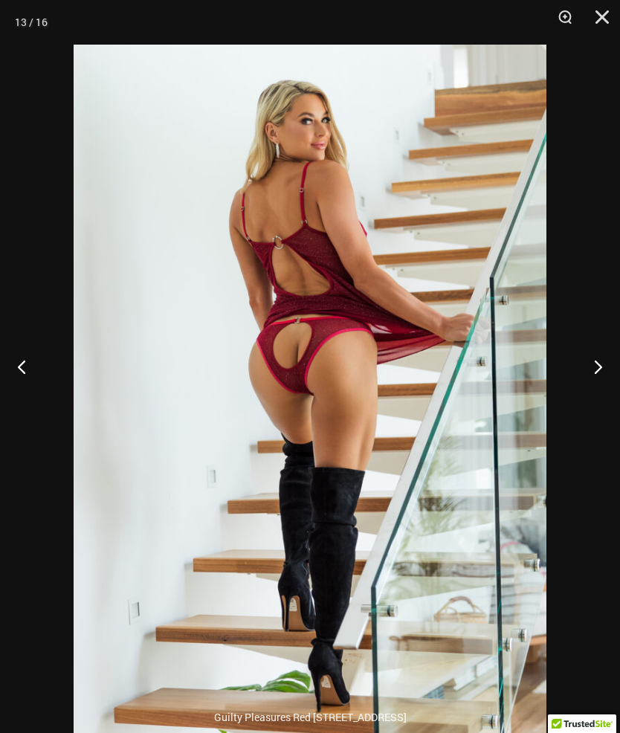
click at [593, 398] on button "Next" at bounding box center [592, 366] width 56 height 74
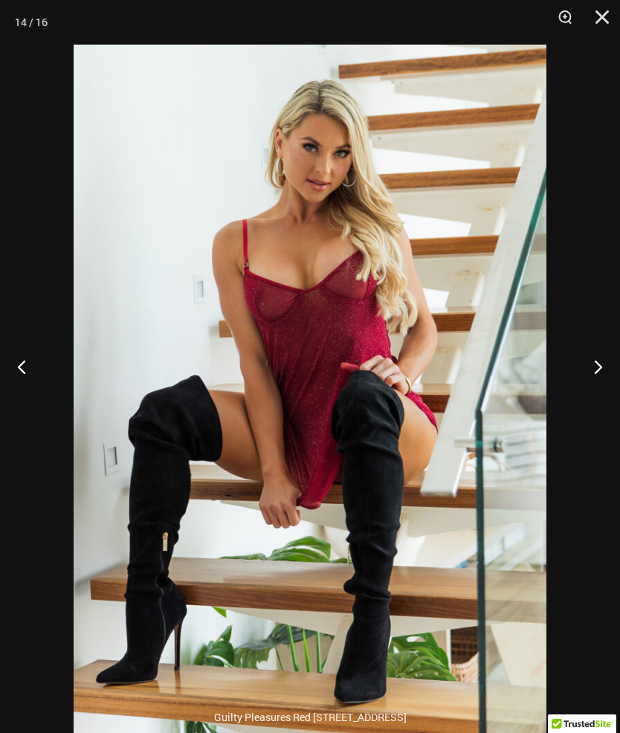
click at [595, 396] on button "Next" at bounding box center [592, 366] width 56 height 74
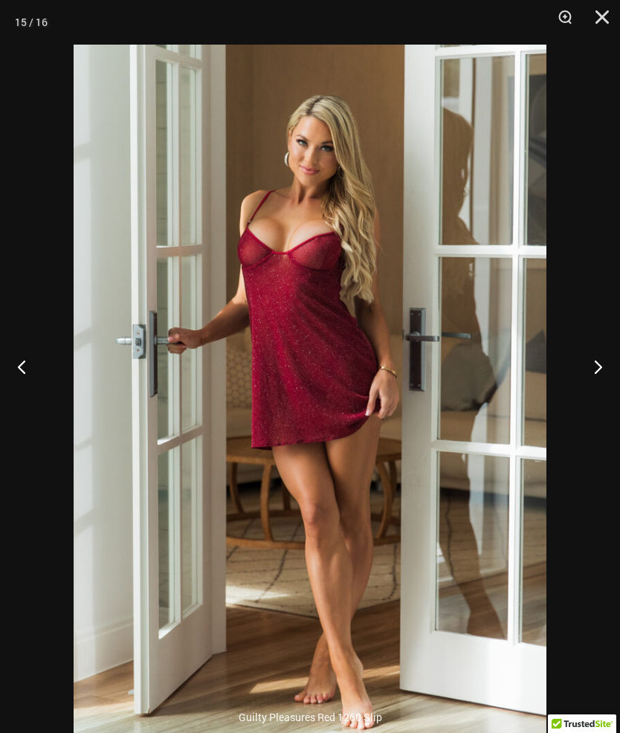
click at [596, 399] on button "Next" at bounding box center [592, 366] width 56 height 74
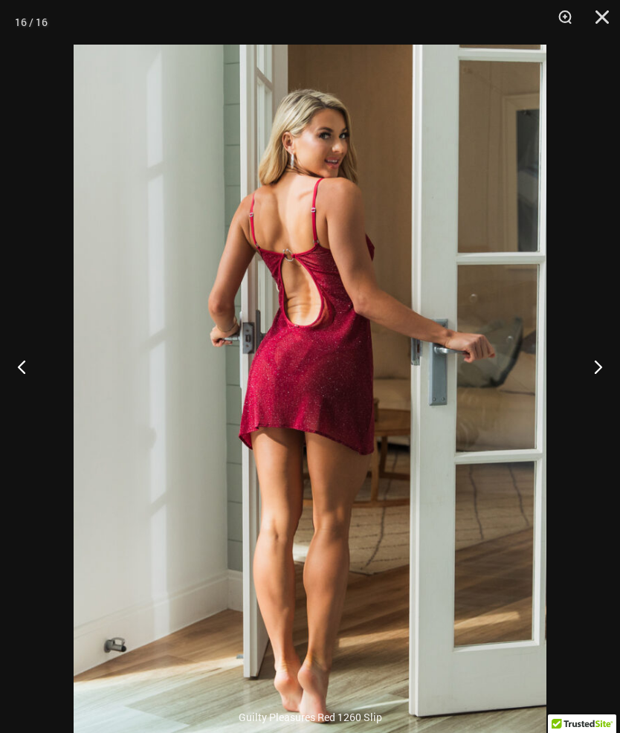
click at [593, 397] on button "Next" at bounding box center [592, 366] width 56 height 74
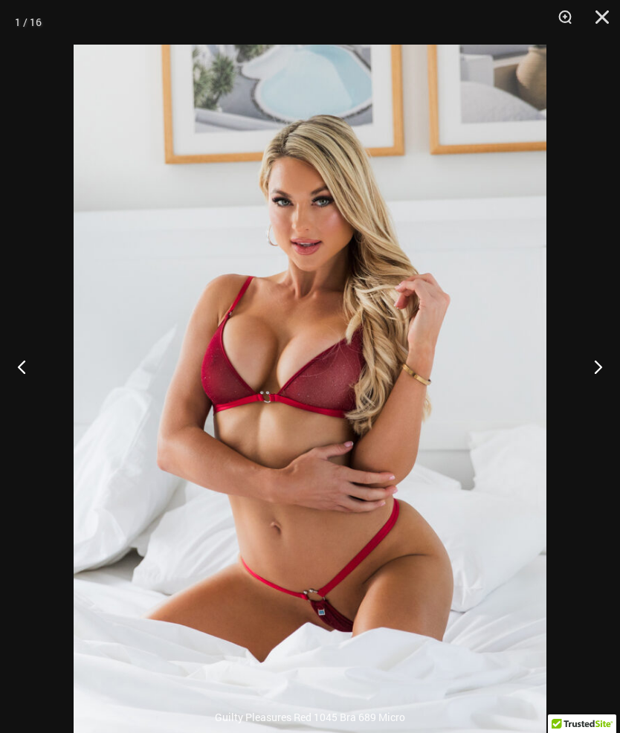
click at [589, 391] on button "Next" at bounding box center [592, 366] width 56 height 74
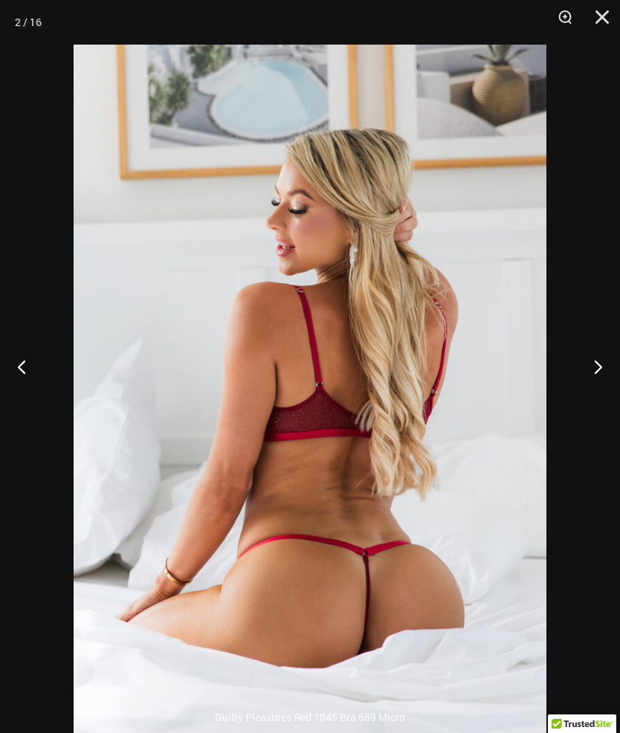
click at [581, 398] on button "Next" at bounding box center [592, 366] width 56 height 74
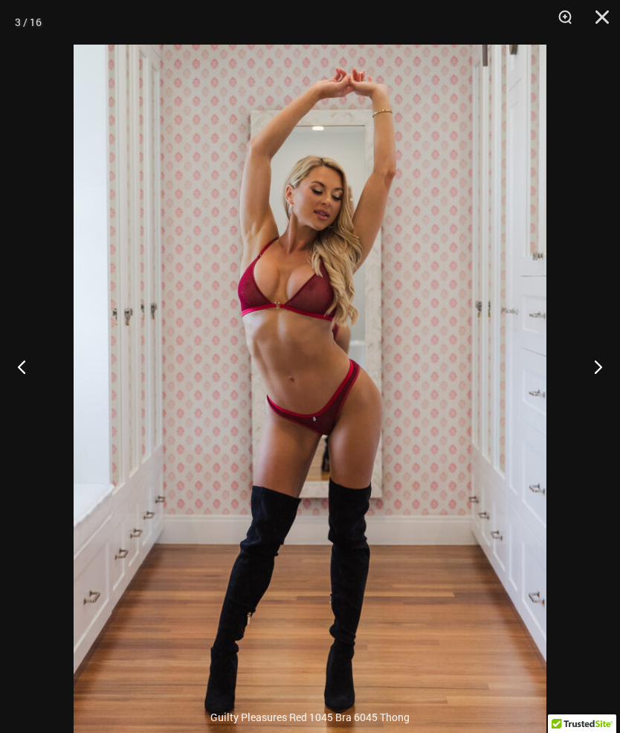
click at [584, 403] on button "Next" at bounding box center [592, 366] width 56 height 74
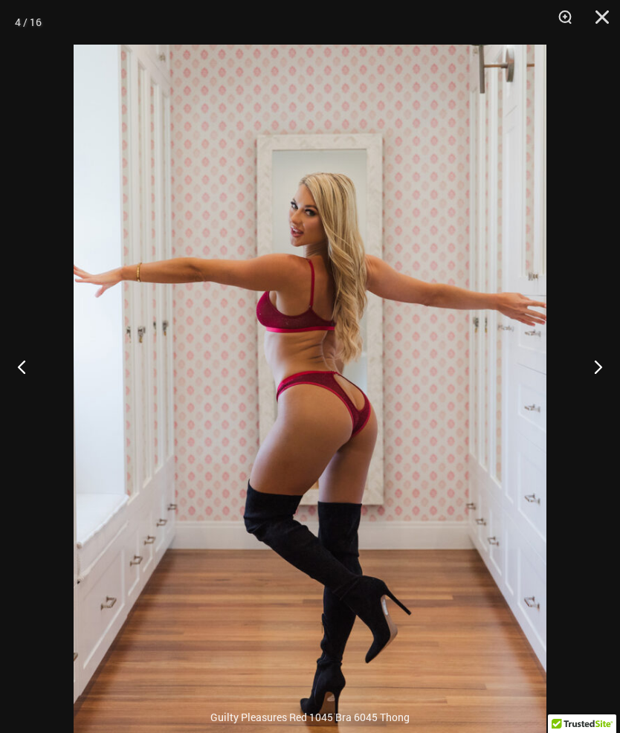
click at [583, 401] on button "Next" at bounding box center [592, 366] width 56 height 74
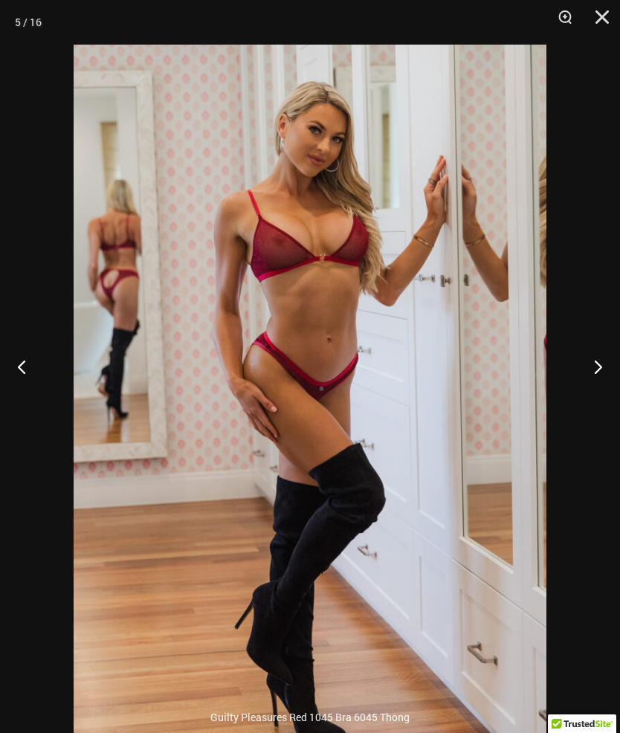
click at [583, 404] on button "Next" at bounding box center [592, 366] width 56 height 74
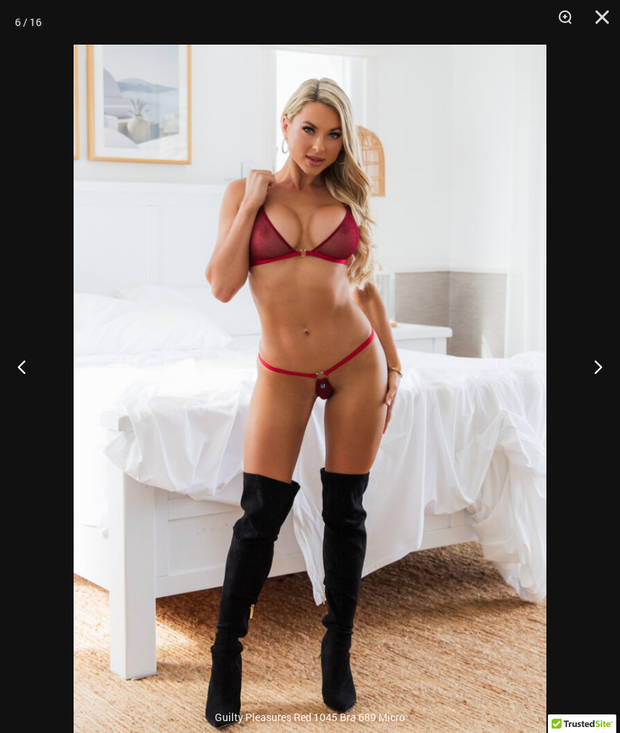
click at [582, 404] on button "Next" at bounding box center [592, 366] width 56 height 74
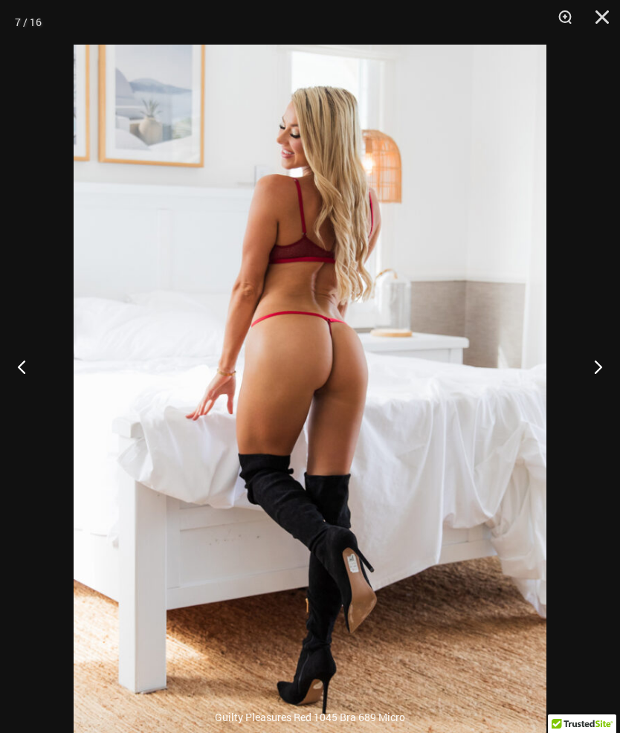
click at [584, 404] on button "Next" at bounding box center [592, 366] width 56 height 74
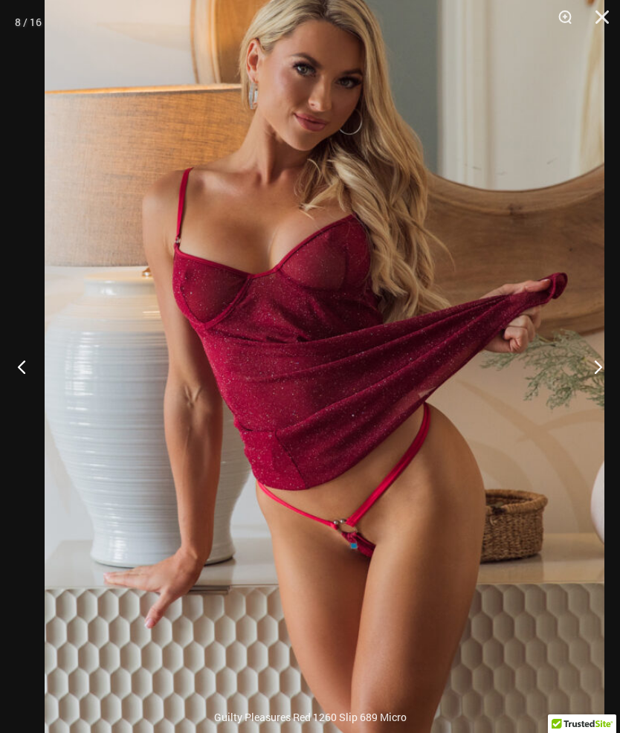
click at [599, 392] on button "Next" at bounding box center [592, 366] width 56 height 74
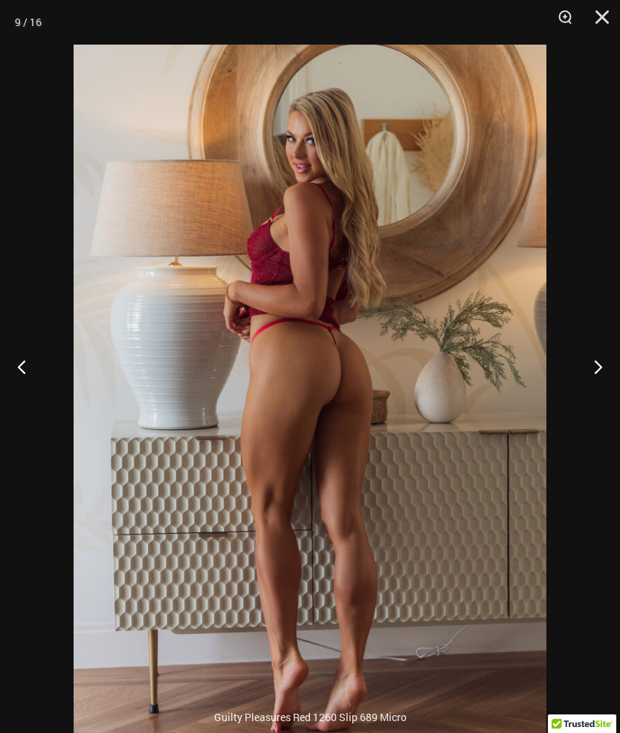
click at [584, 398] on button "Next" at bounding box center [592, 366] width 56 height 74
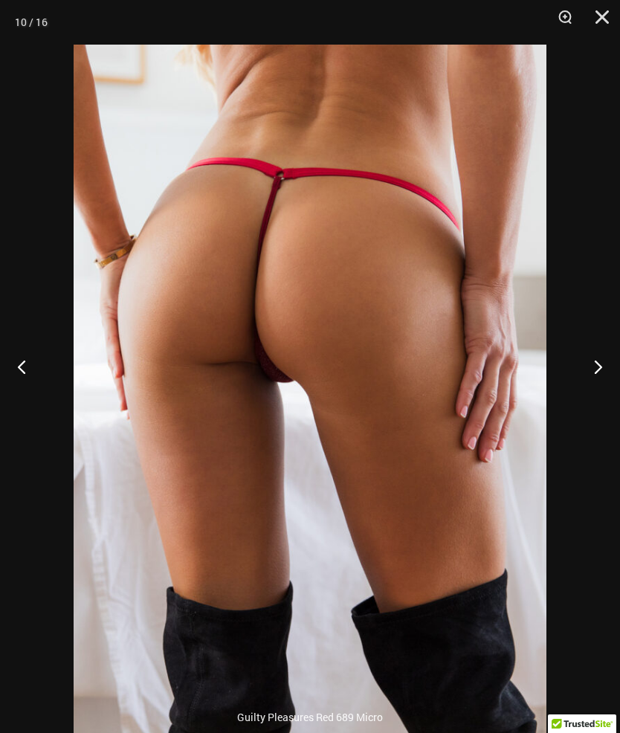
click at [605, 18] on button "Close" at bounding box center [596, 22] width 37 height 45
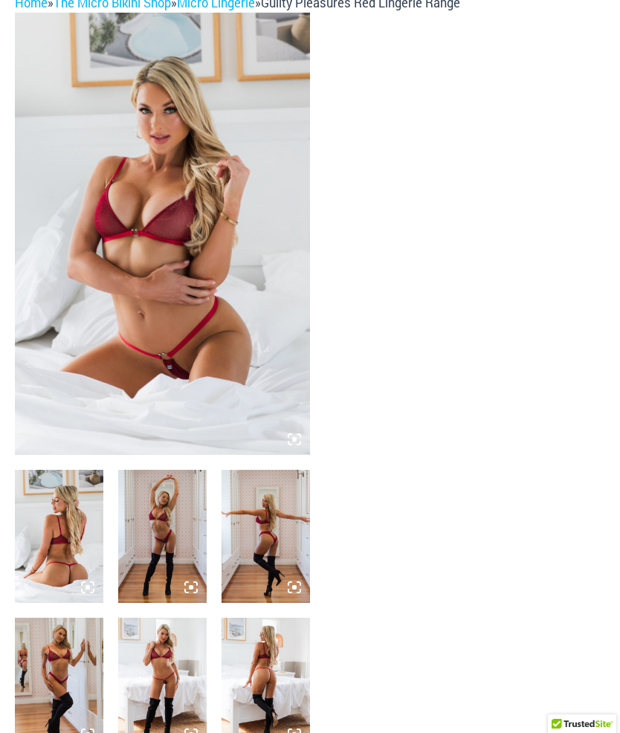
scroll to position [0, 0]
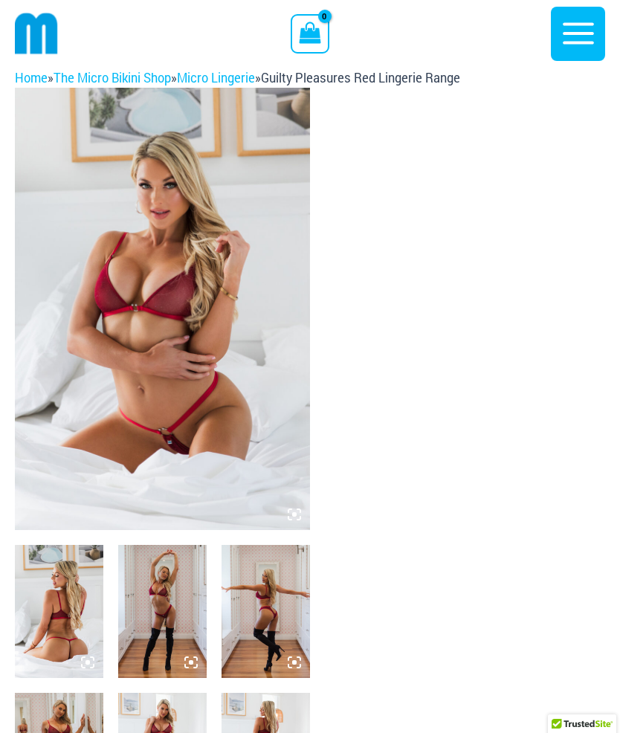
click at [575, 33] on icon "button" at bounding box center [578, 34] width 31 height 22
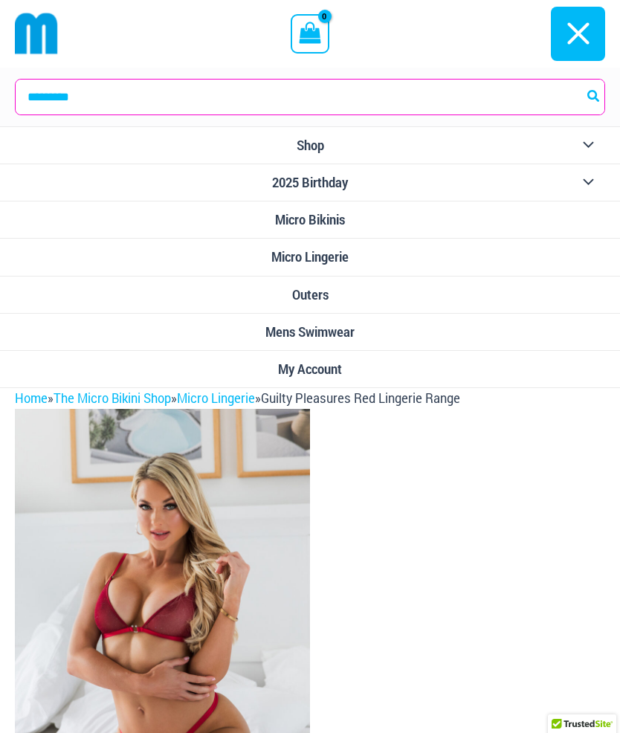
click at [346, 261] on span "Micro Lingerie" at bounding box center [309, 257] width 77 height 16
